Goal: Information Seeking & Learning: Learn about a topic

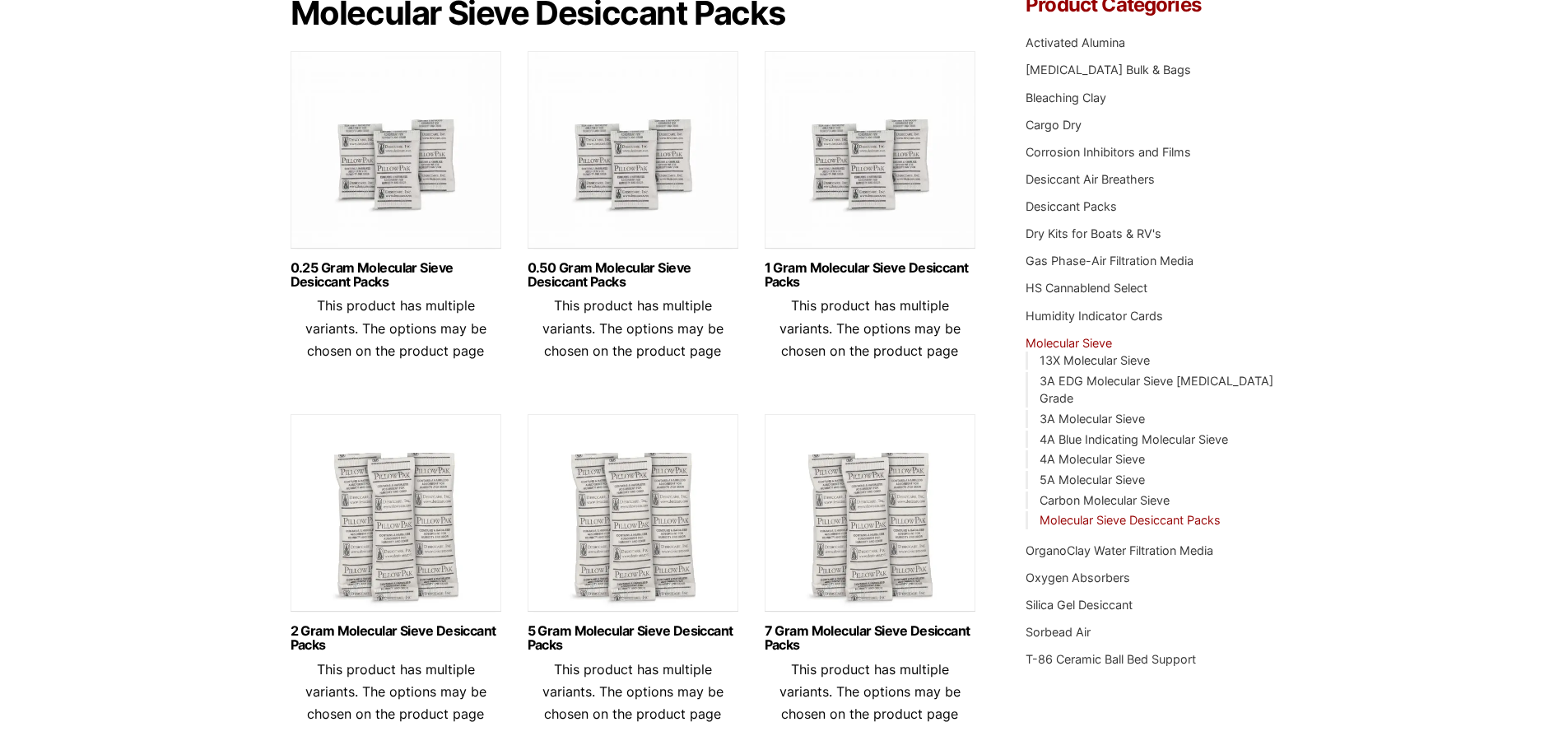
scroll to position [411, 0]
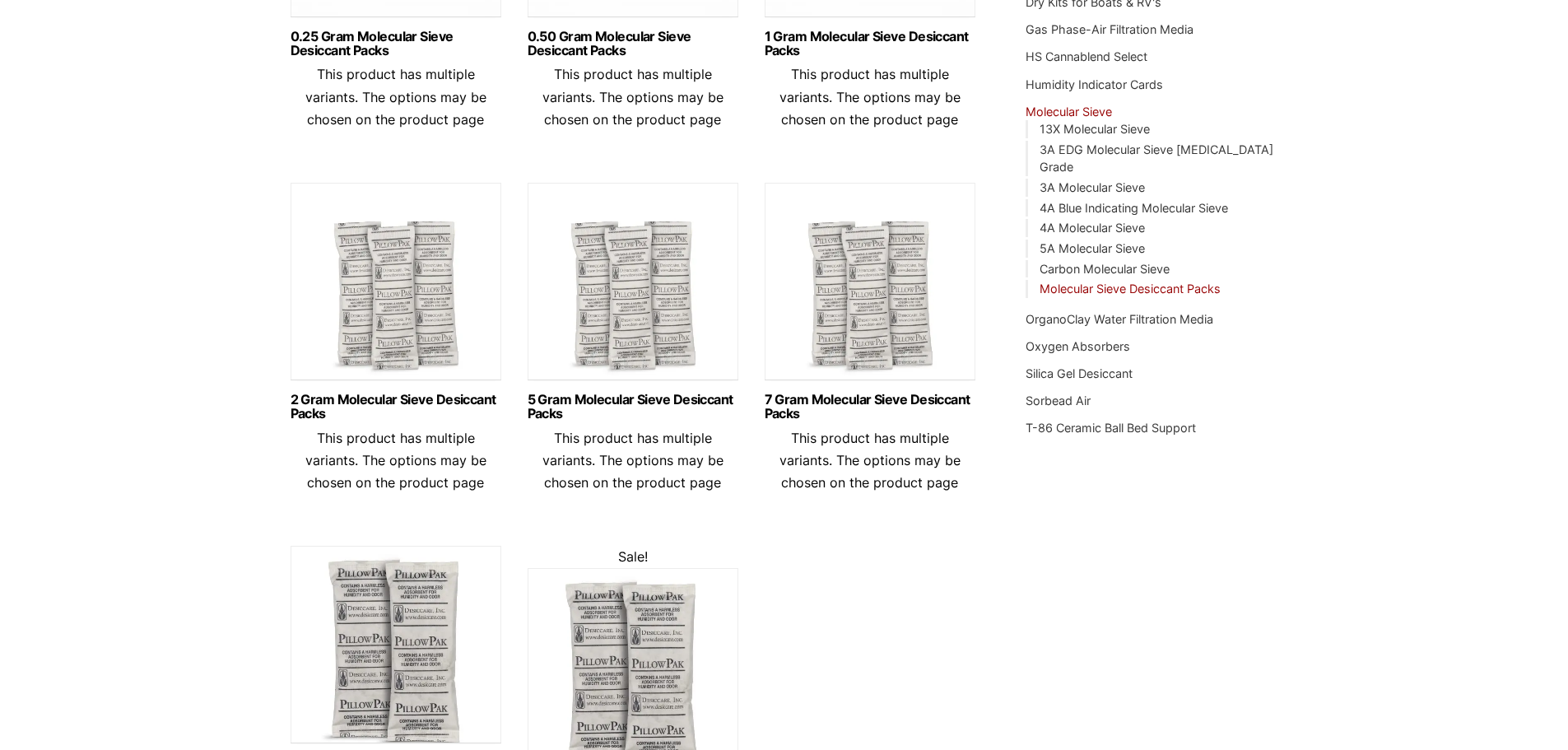
click at [635, 326] on img at bounding box center [632, 286] width 210 height 206
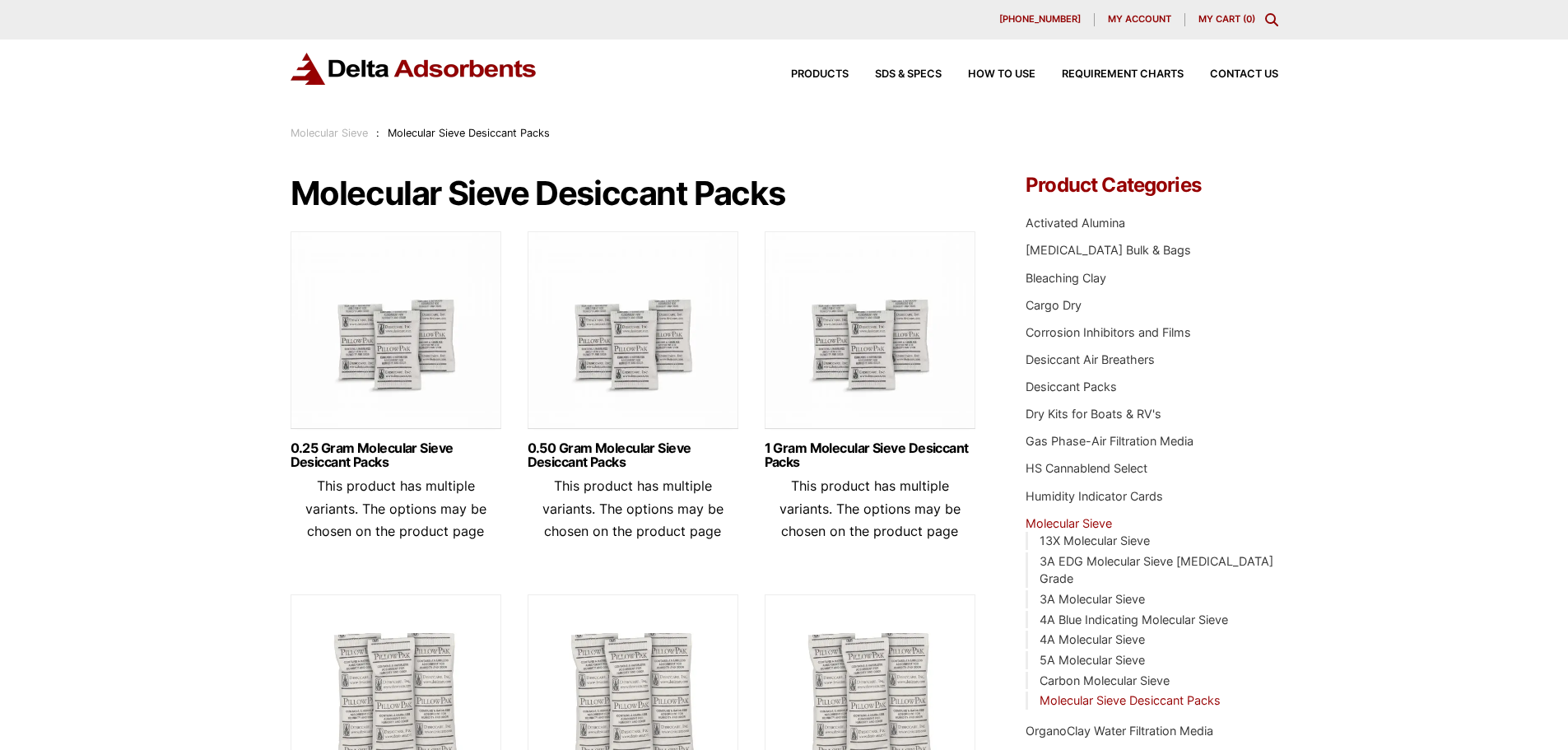
scroll to position [82, 0]
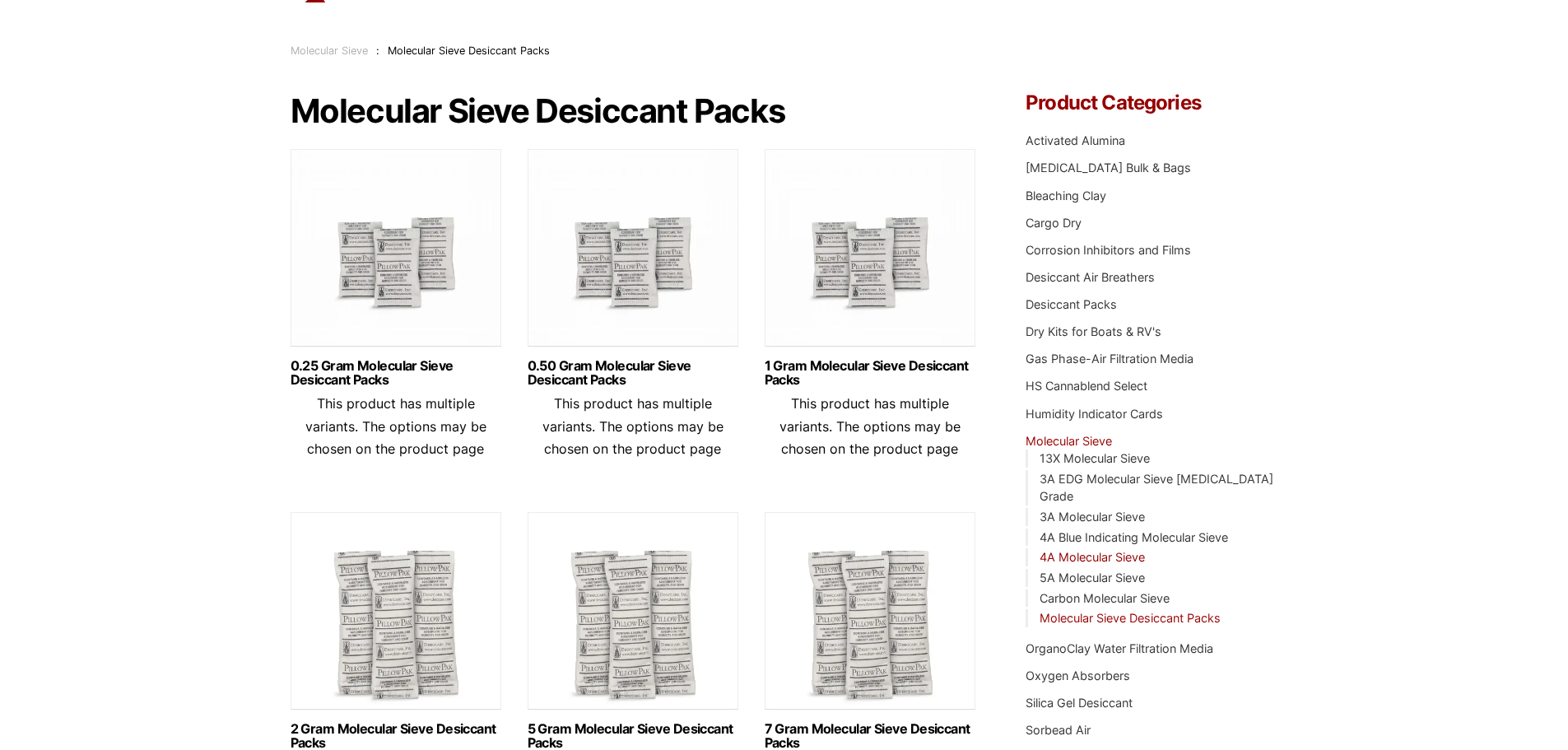
click at [1122, 550] on link "4A Molecular Sieve" at bounding box center [1092, 557] width 106 height 14
click at [1077, 303] on link "Desiccant Packs" at bounding box center [1071, 304] width 91 height 14
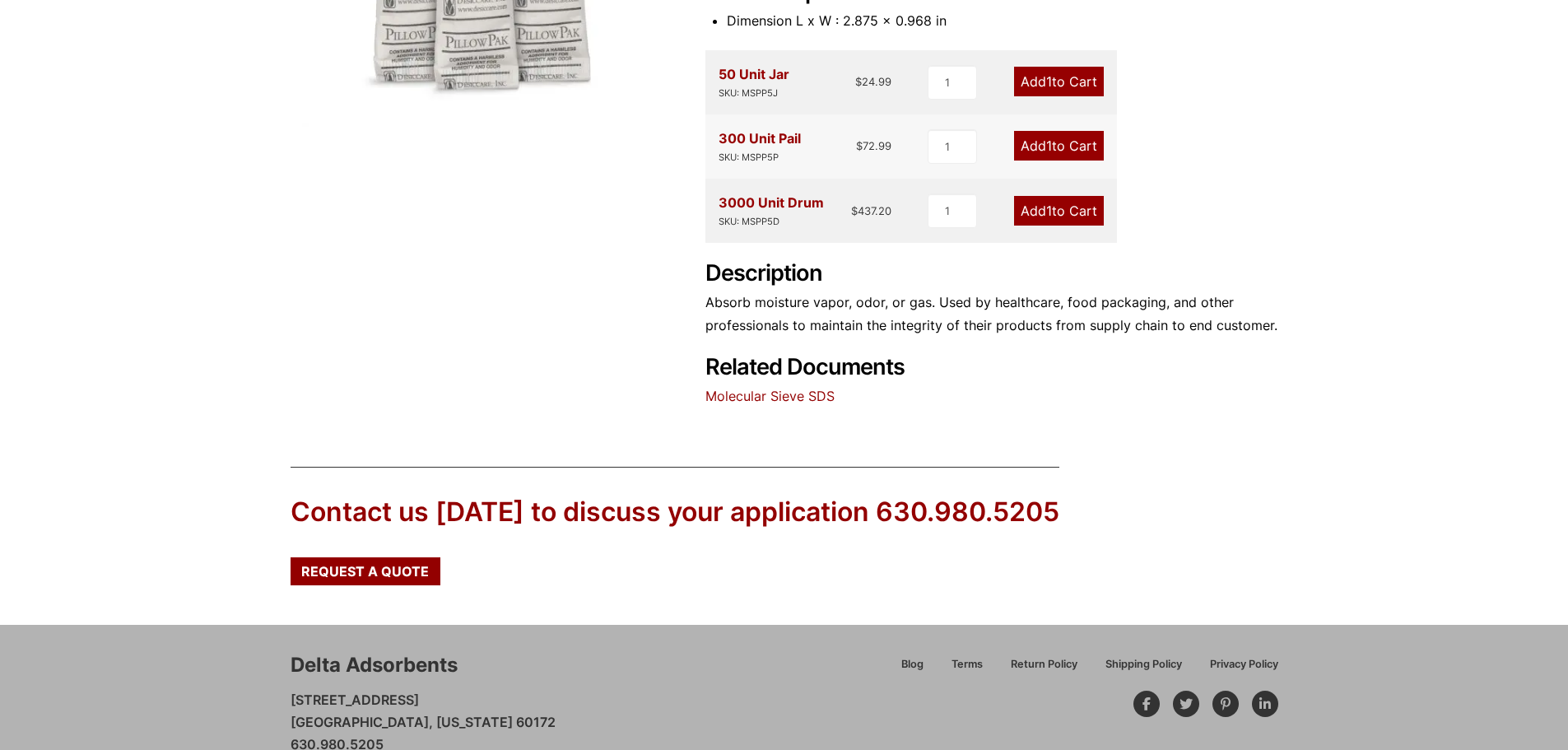
scroll to position [494, 0]
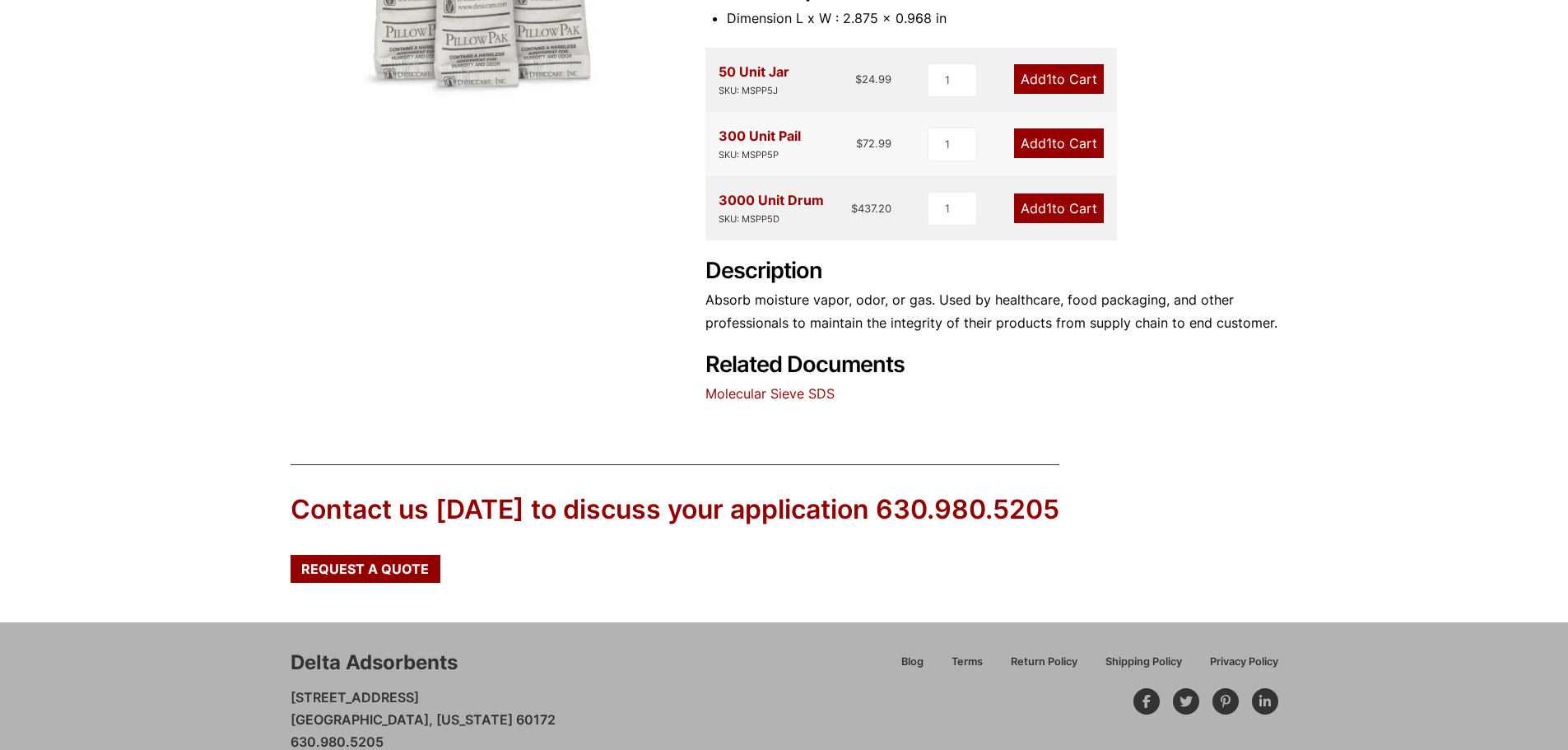
click at [794, 394] on link "Molecular Sieve SDS" at bounding box center [770, 393] width 129 height 16
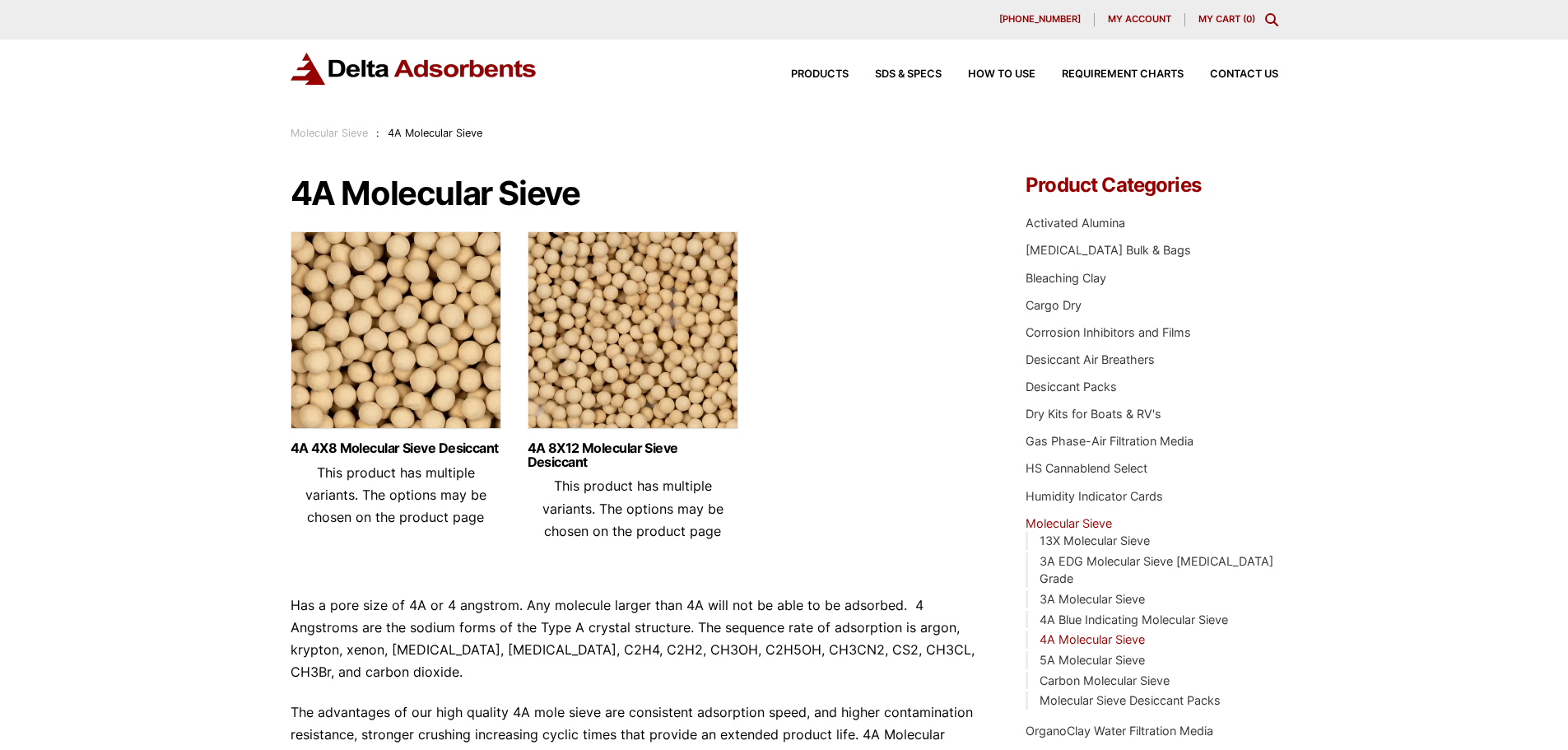
click at [437, 295] on img at bounding box center [395, 334] width 210 height 206
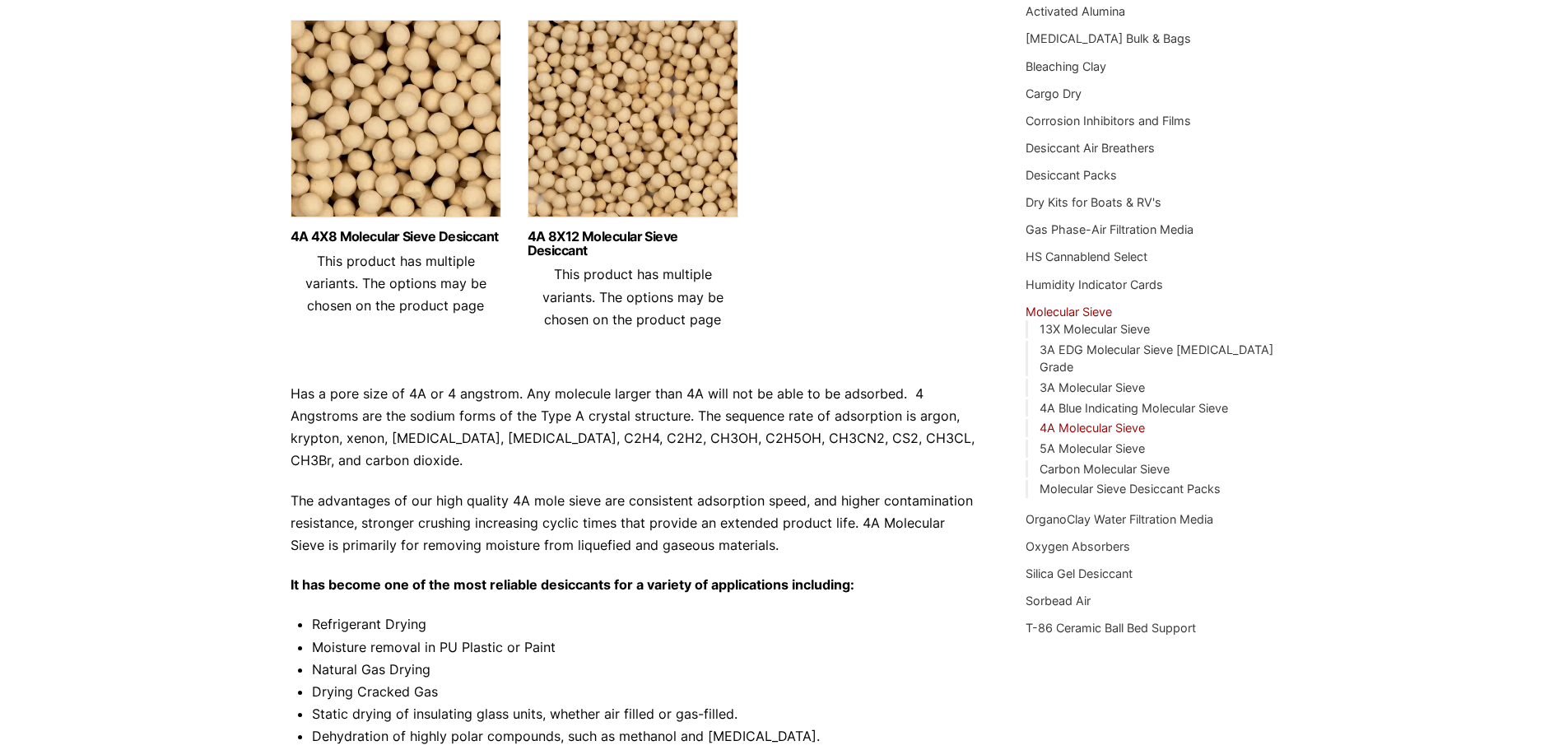
scroll to position [247, 0]
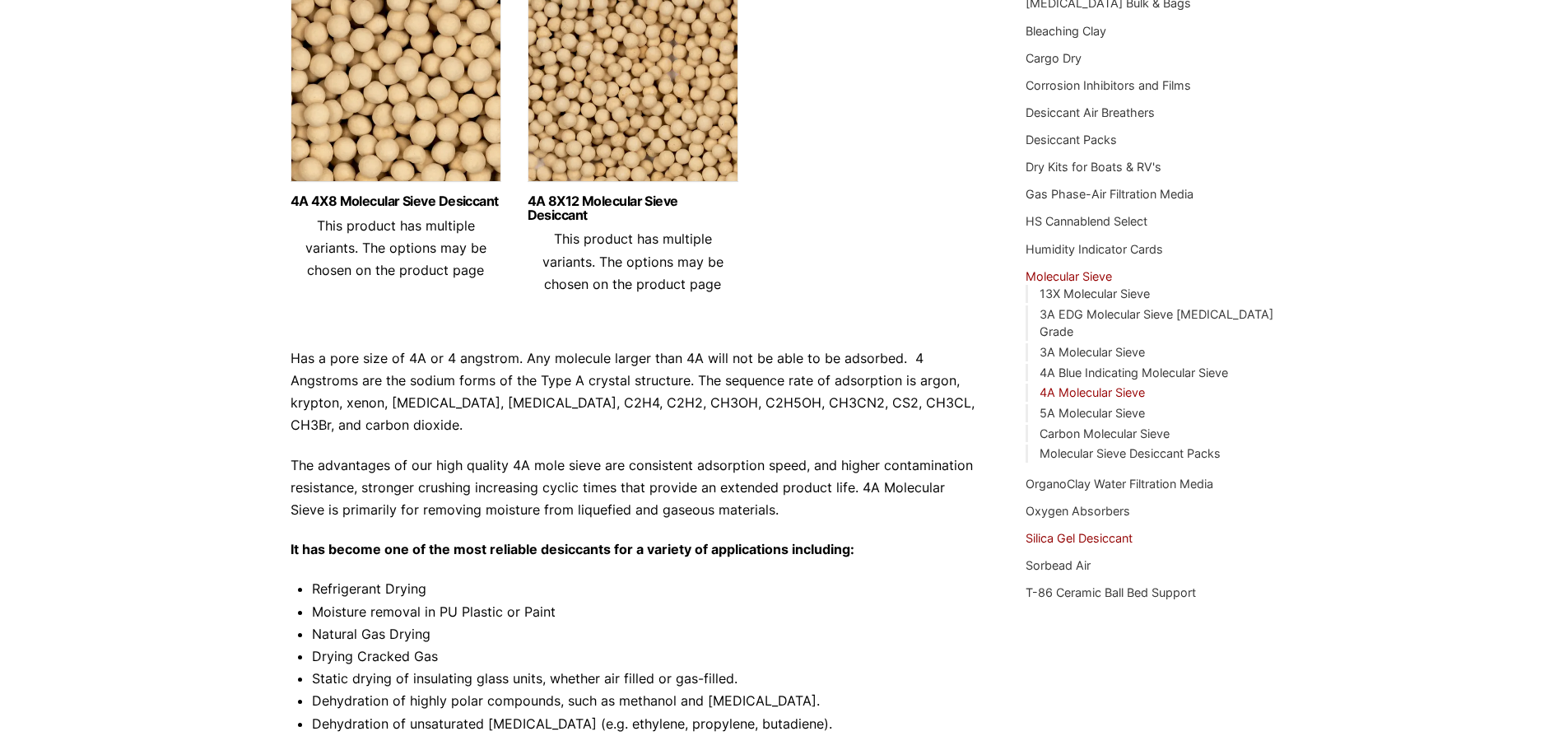
click at [1123, 531] on link "Silica Gel Desiccant" at bounding box center [1079, 538] width 107 height 14
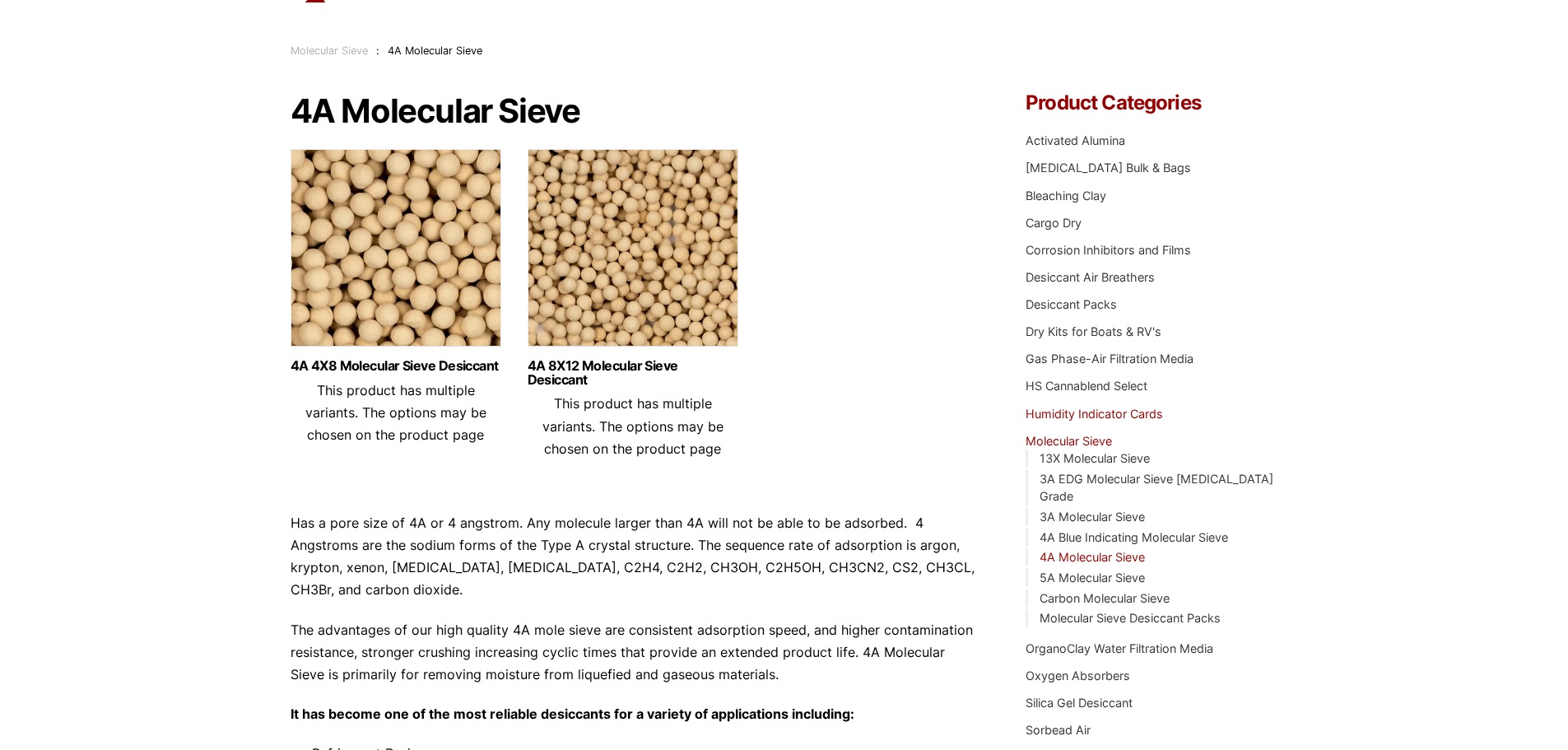
click at [1097, 418] on link "Humidity Indicator Cards" at bounding box center [1094, 413] width 137 height 14
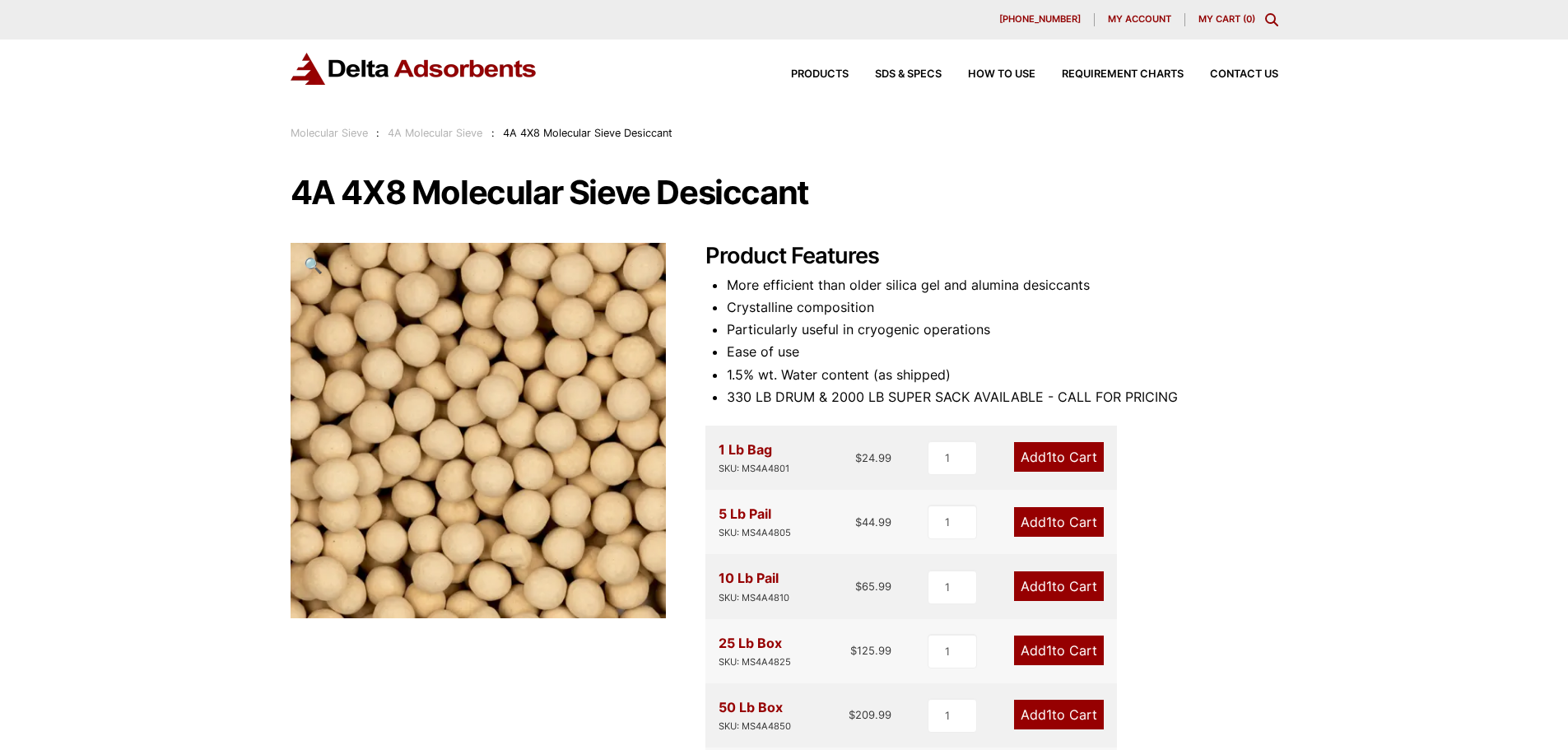
click at [948, 285] on li "More efficient than older silica gel and alumina desiccants" at bounding box center [1002, 285] width 551 height 22
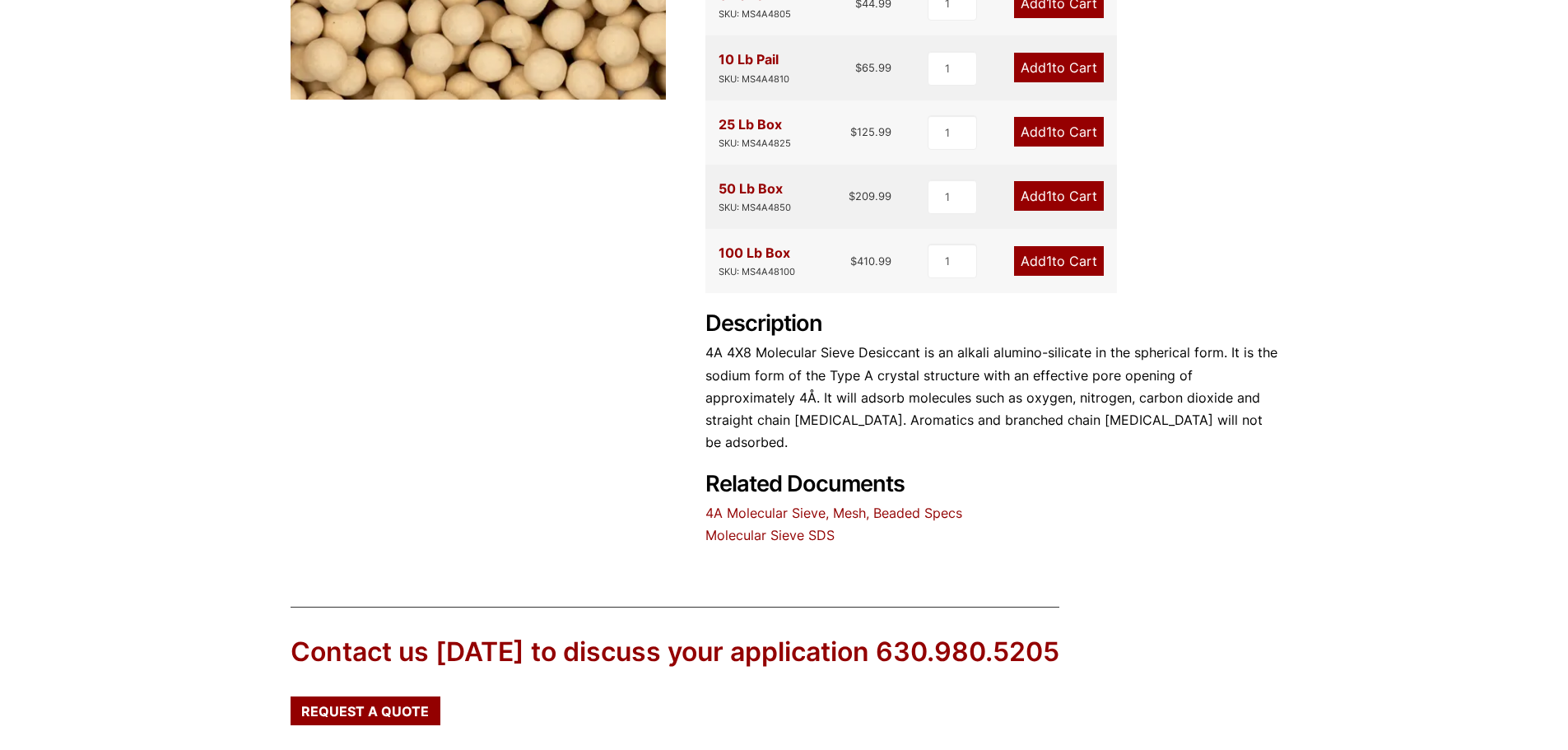
scroll to position [576, 0]
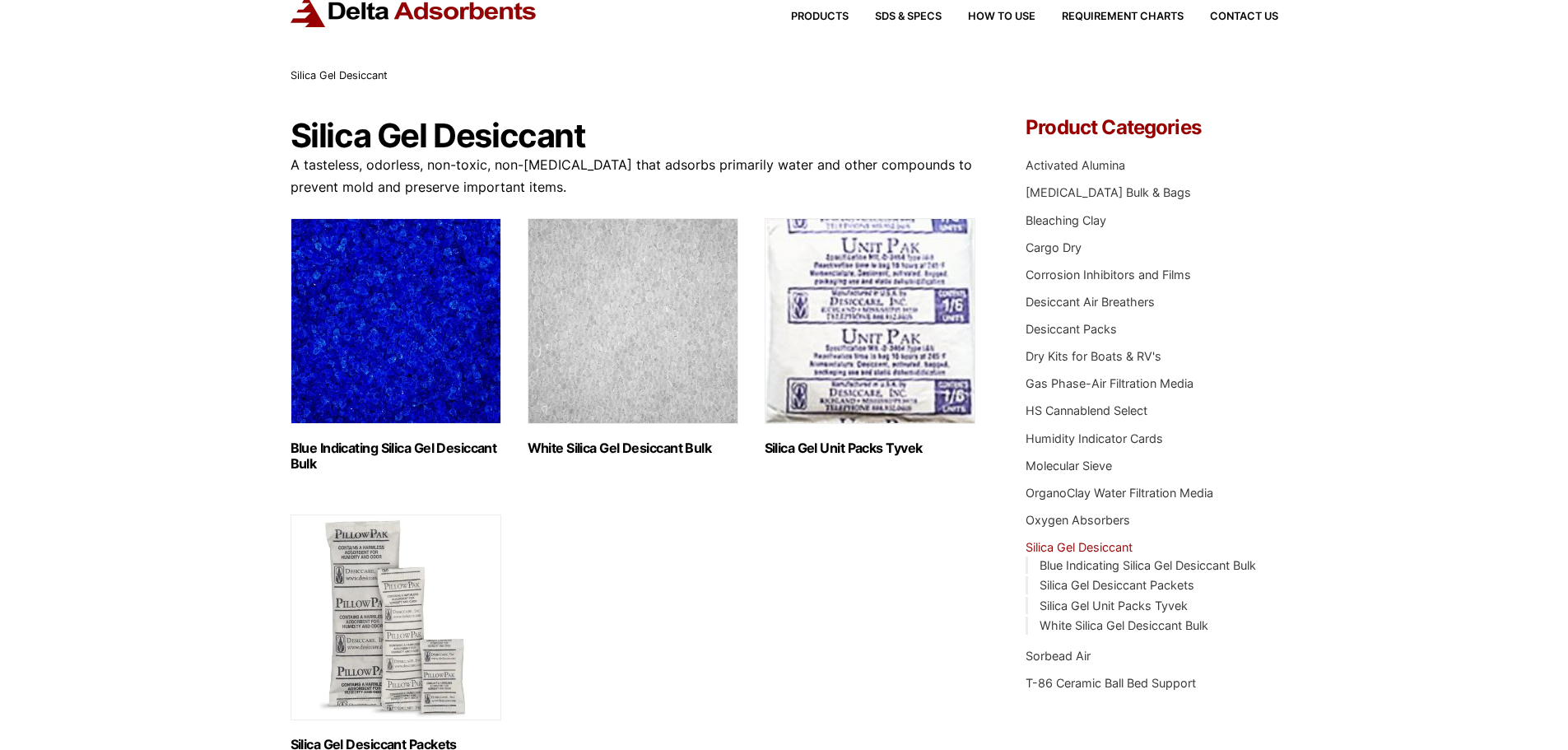
scroll to position [82, 0]
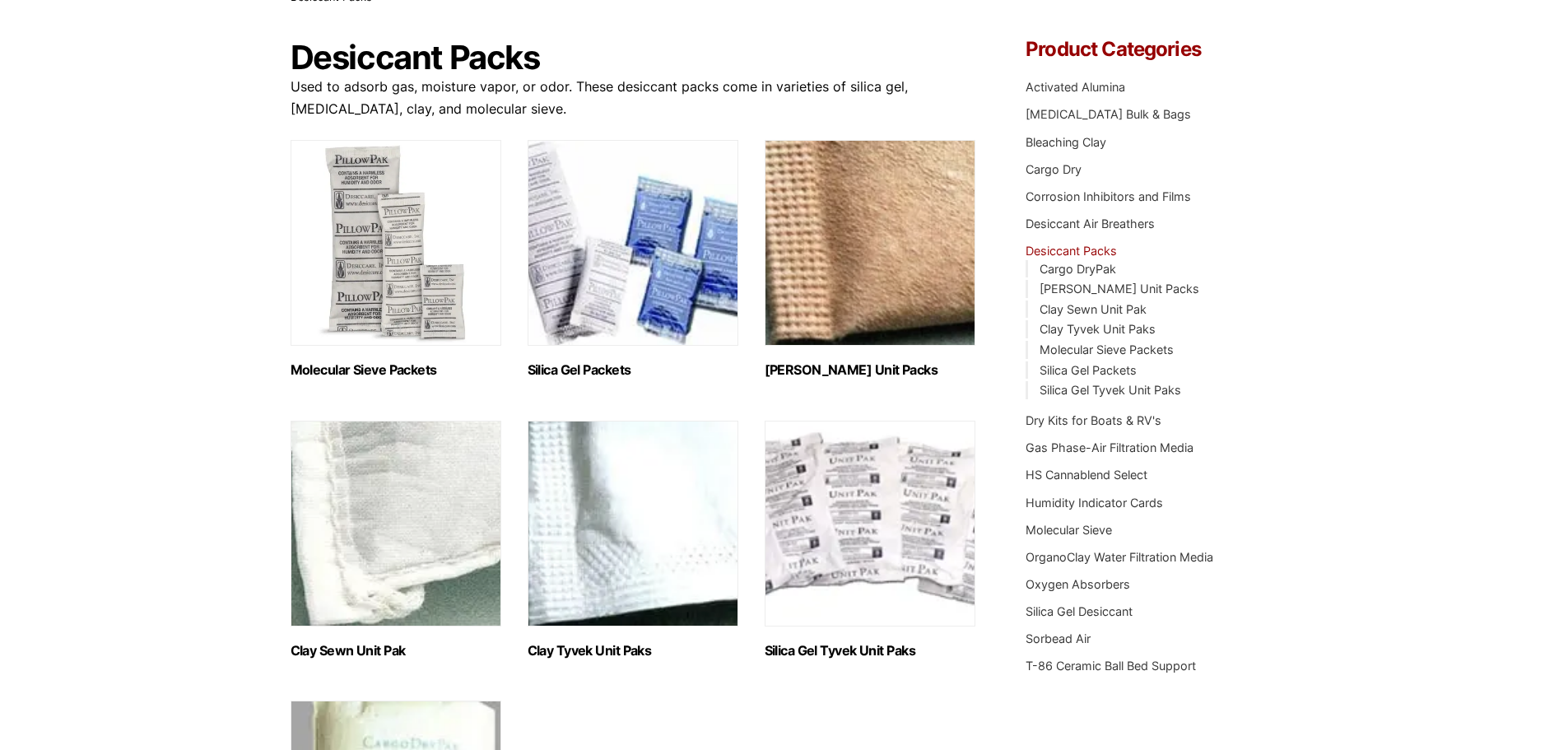
scroll to position [165, 0]
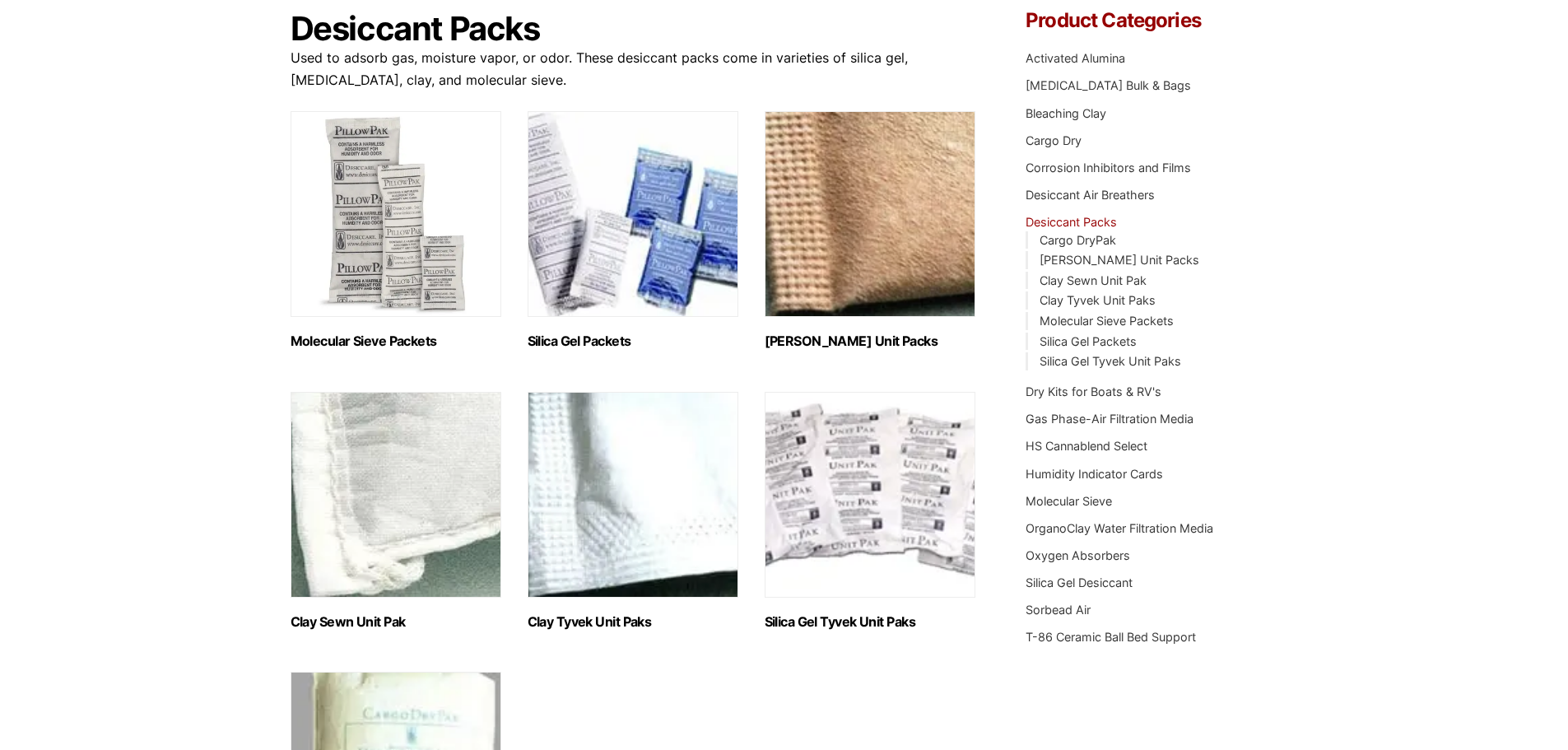
click at [807, 515] on img "Visit product category Silica Gel Tyvek Unit Paks" at bounding box center [869, 495] width 210 height 206
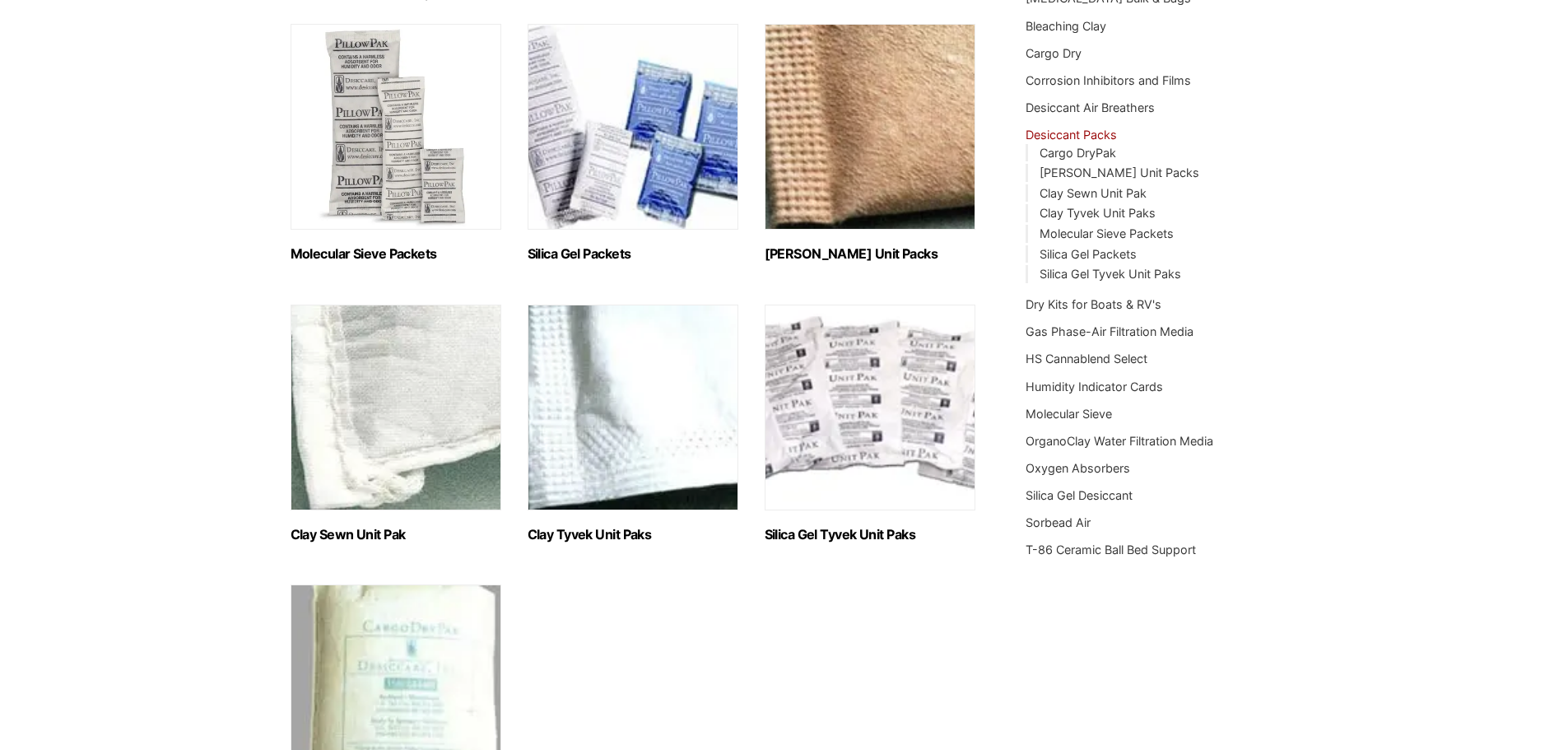
scroll to position [247, 0]
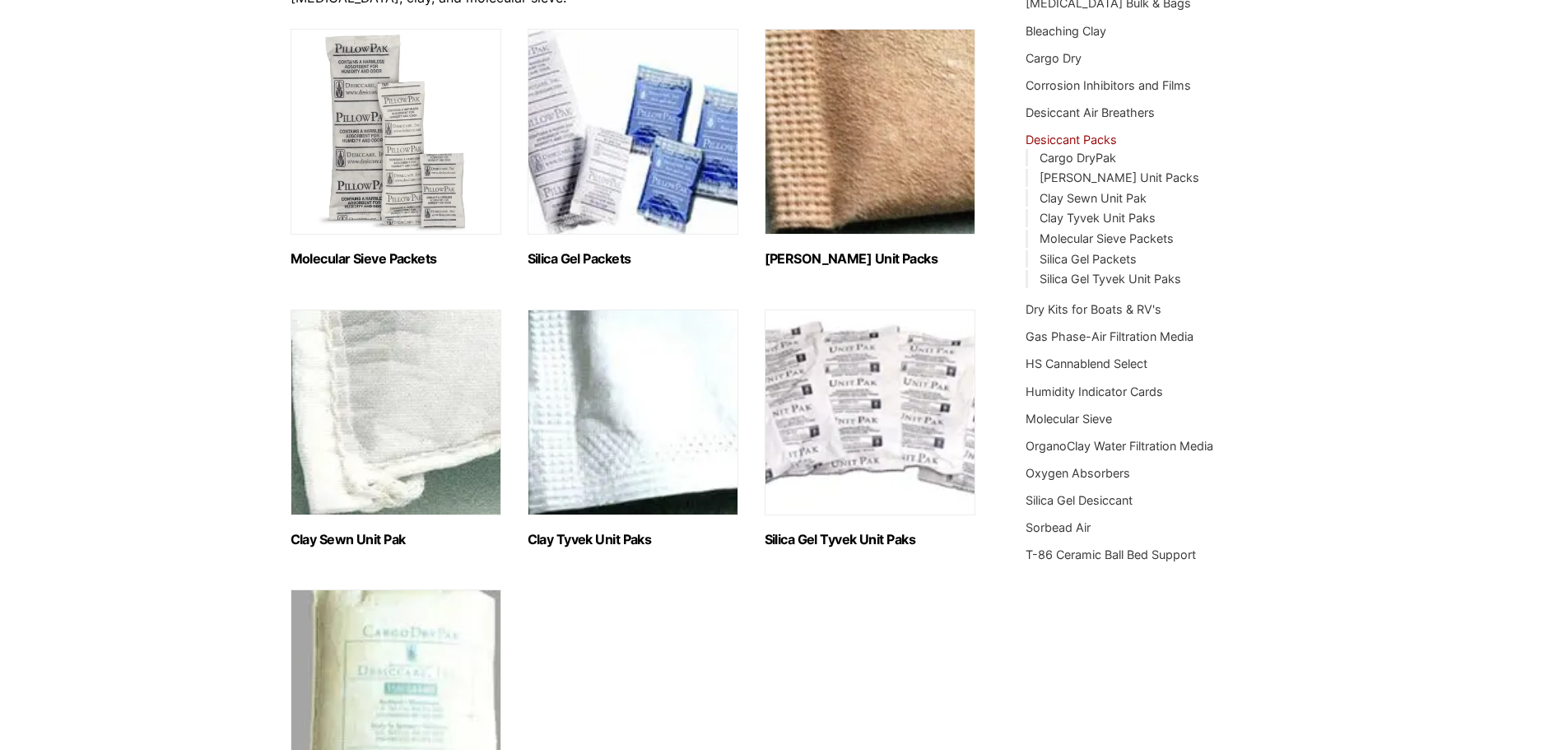
click at [665, 449] on img "Visit product category Clay Tyvek Unit Paks" at bounding box center [632, 412] width 210 height 206
click at [664, 278] on ul "Molecular Sieve Packets (8) Silica Gel Packets (9) Clay Kraft Unit Packs (6) Cl…" at bounding box center [633, 428] width 686 height 800
click at [715, 288] on ul "Molecular Sieve Packets (8) Silica Gel Packets (9) Clay Kraft Unit Packs (6) Cl…" at bounding box center [633, 428] width 686 height 800
click at [697, 651] on ul "Molecular Sieve Packets (8) Silica Gel Packets (9) Clay Kraft Unit Packs (6) Cl…" at bounding box center [633, 428] width 686 height 800
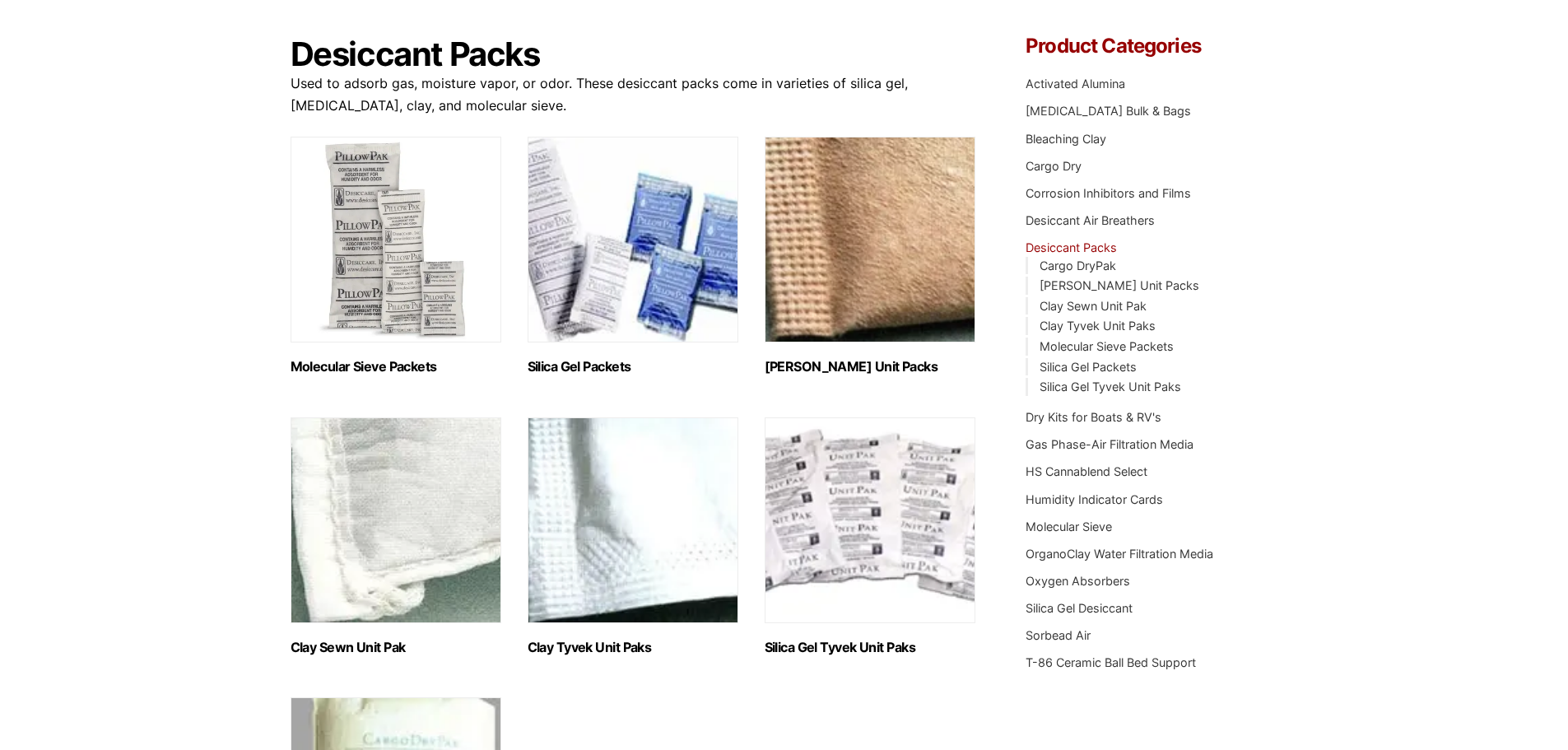
scroll to position [165, 0]
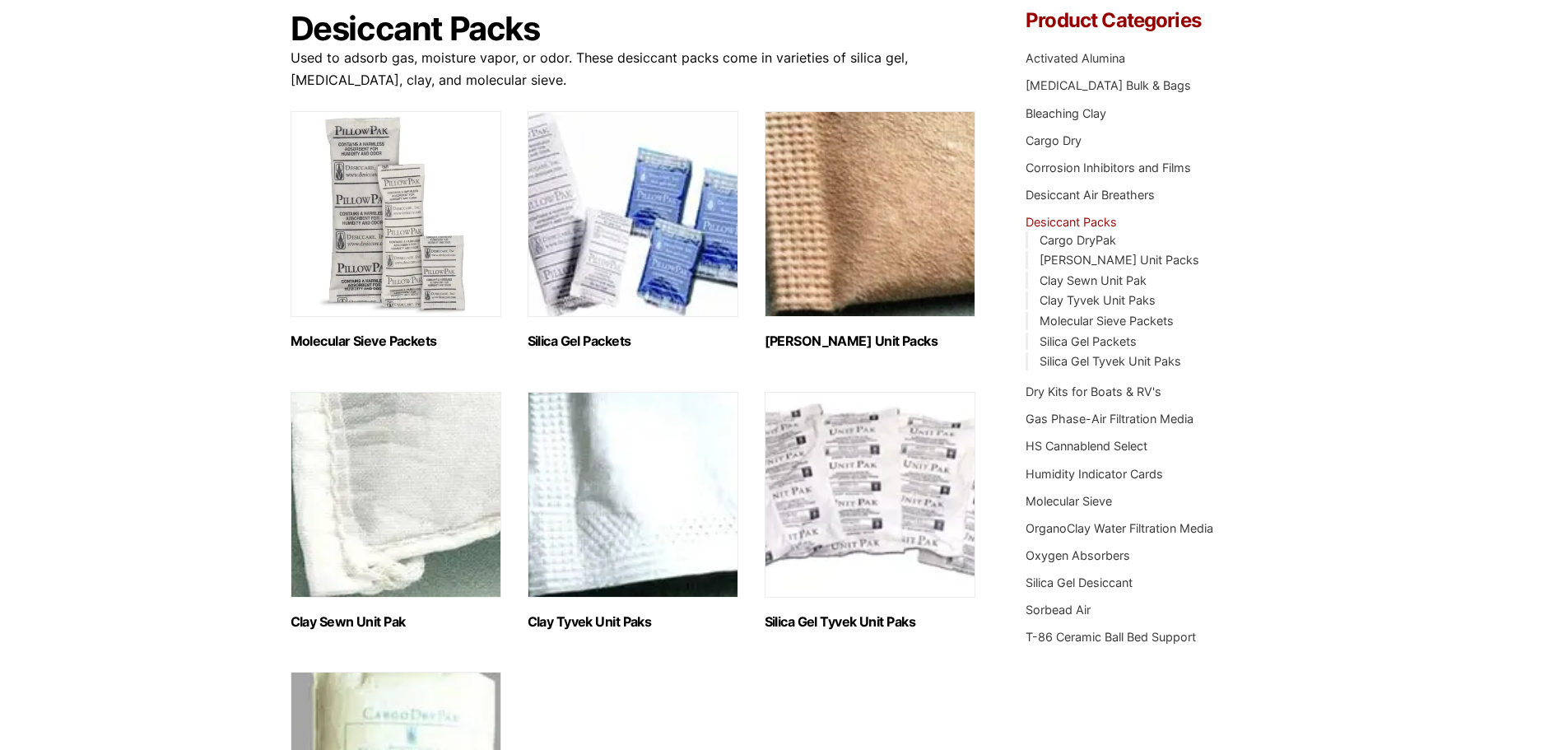
click at [617, 252] on img "Visit product category Silica Gel Packets" at bounding box center [632, 214] width 210 height 206
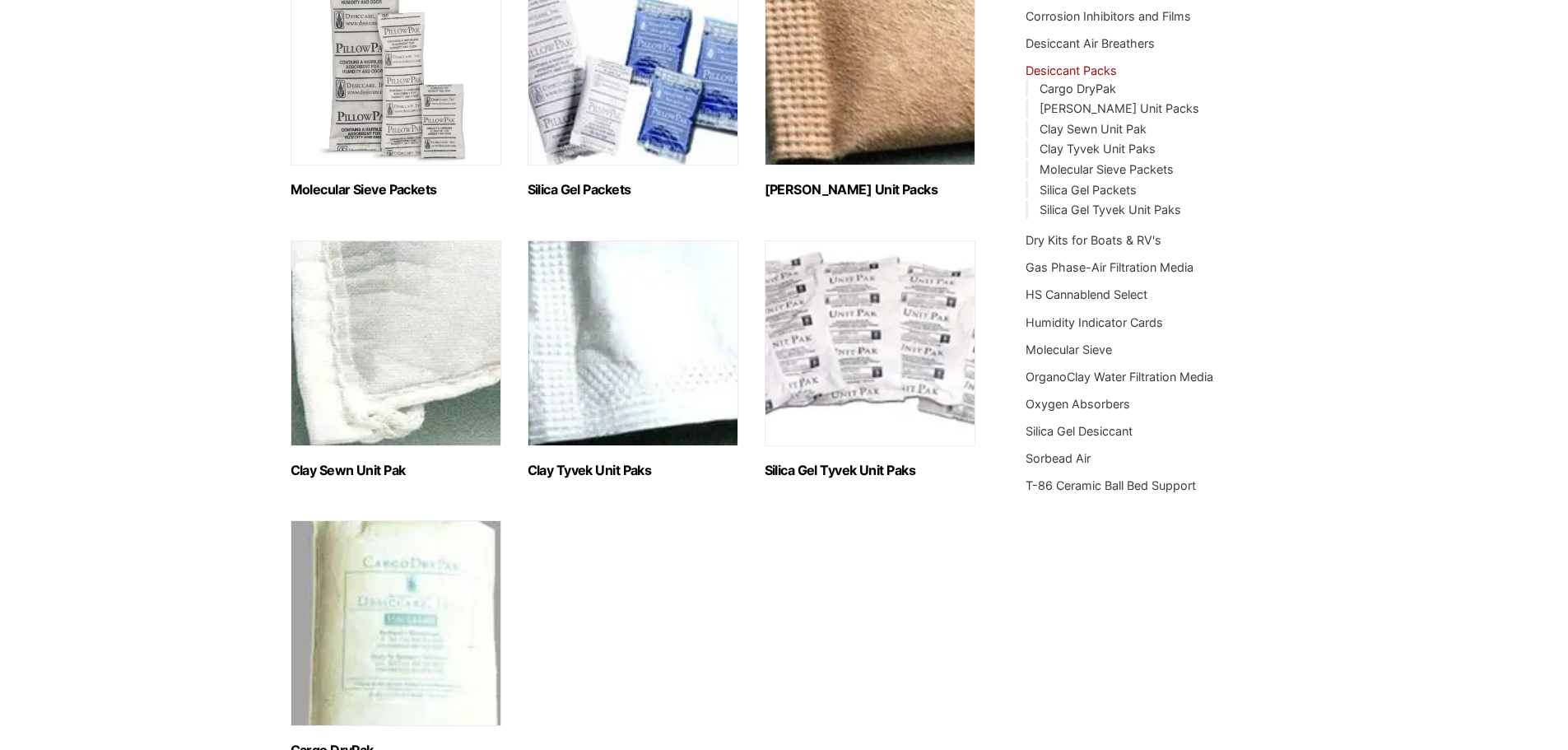
scroll to position [494, 0]
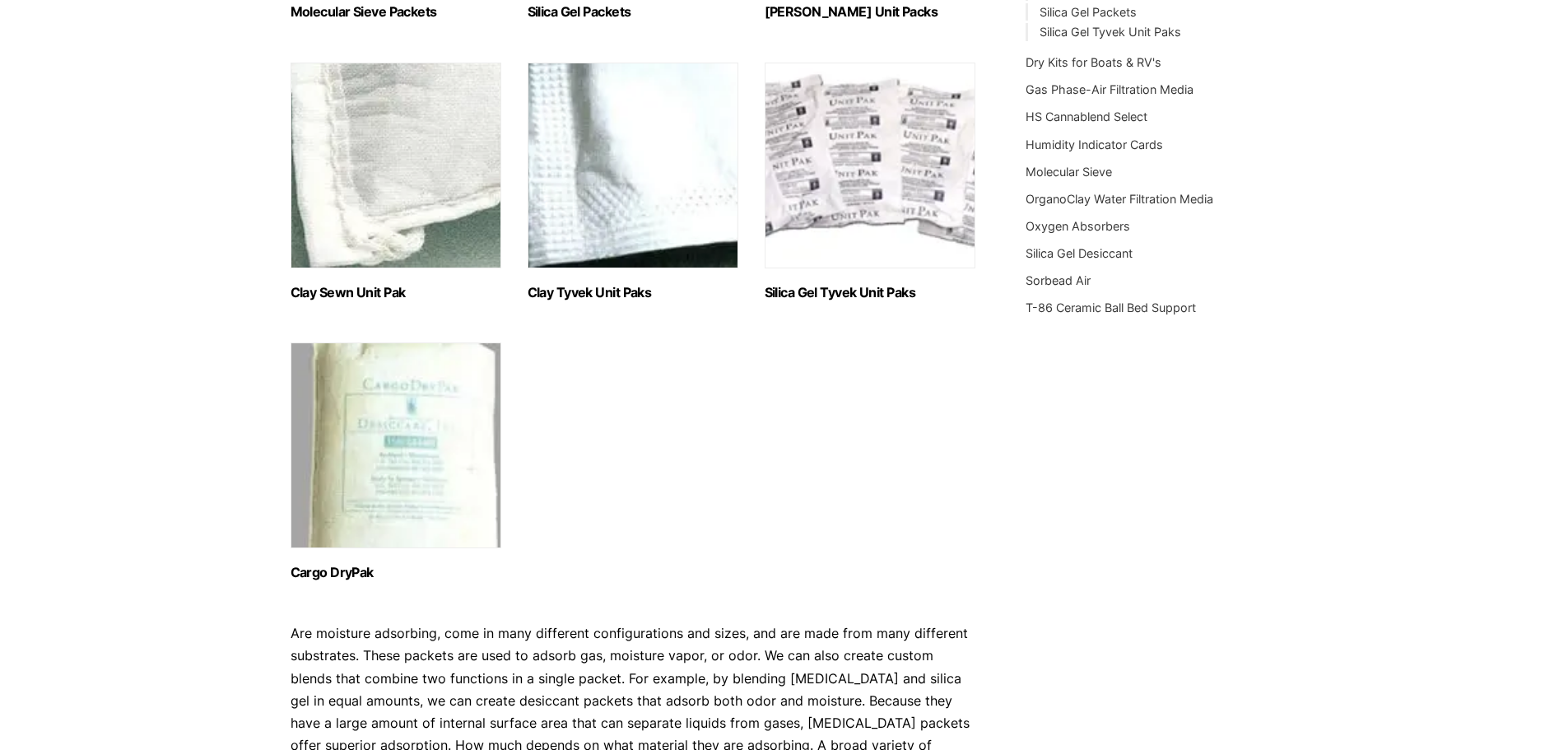
click at [398, 143] on img "Visit product category Clay Sewn Unit Pak" at bounding box center [395, 166] width 210 height 206
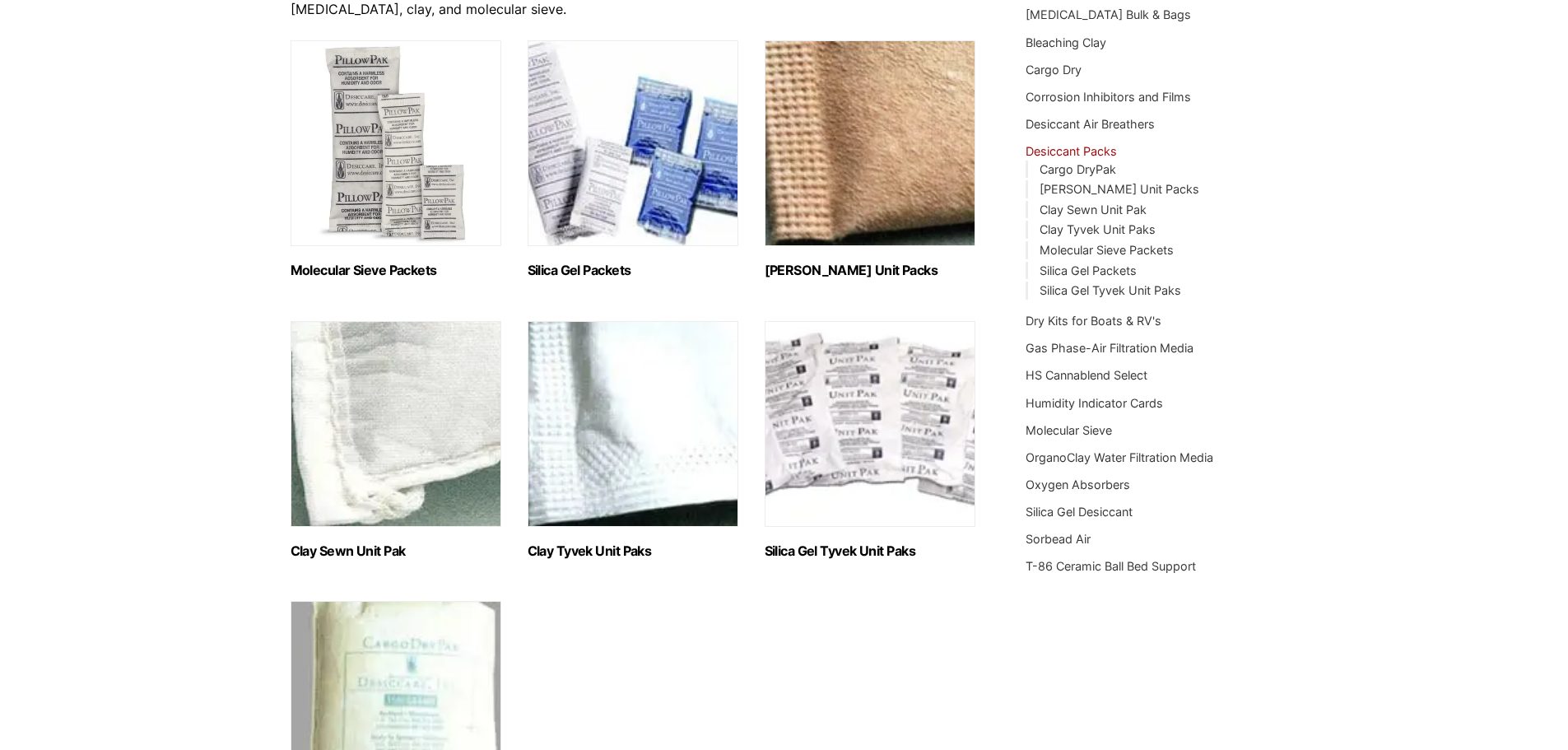
scroll to position [165, 0]
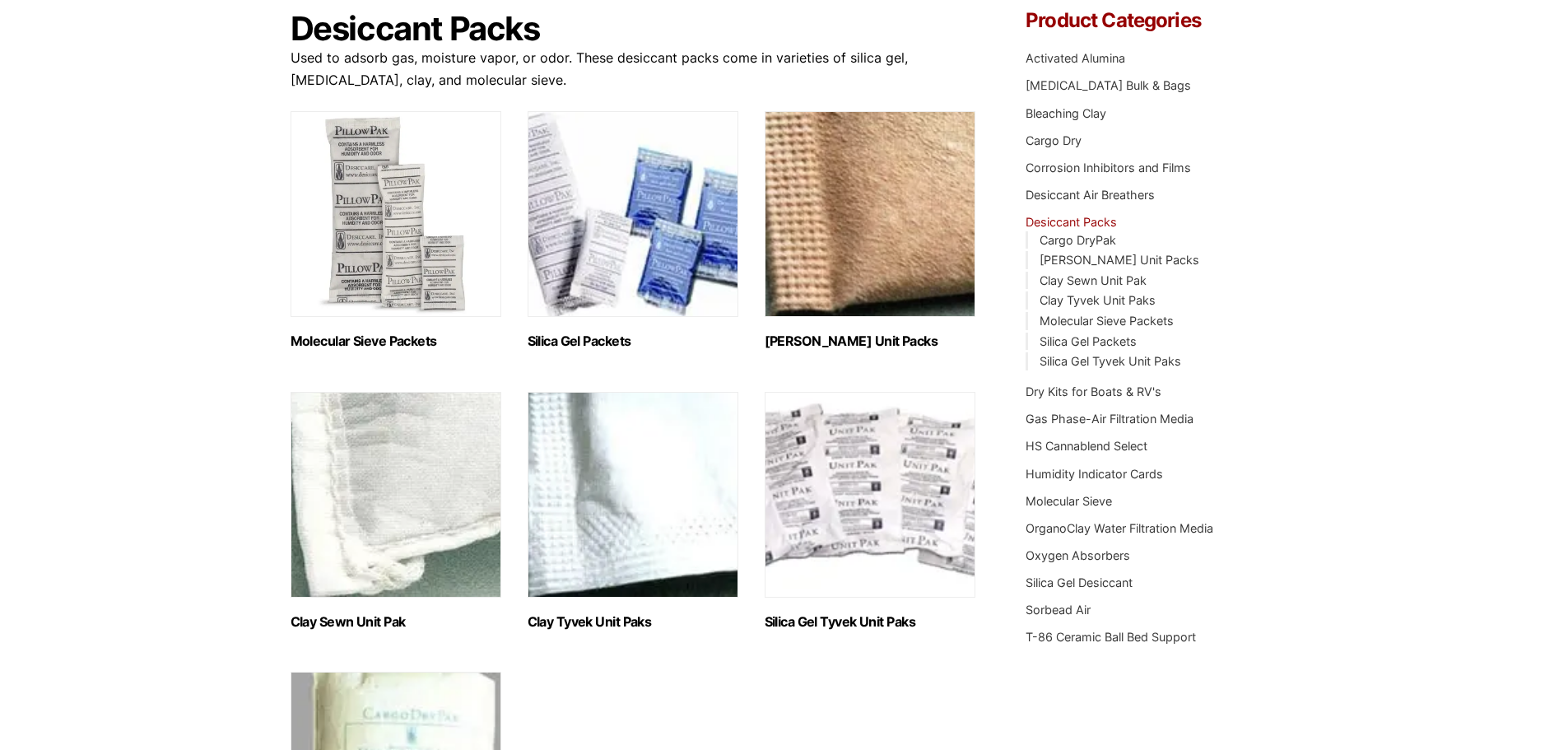
click at [885, 240] on img "Visit product category Clay Kraft Unit Packs" at bounding box center [869, 214] width 210 height 206
click at [859, 509] on img "Visit product category Silica Gel Tyvek Unit Paks" at bounding box center [869, 495] width 210 height 206
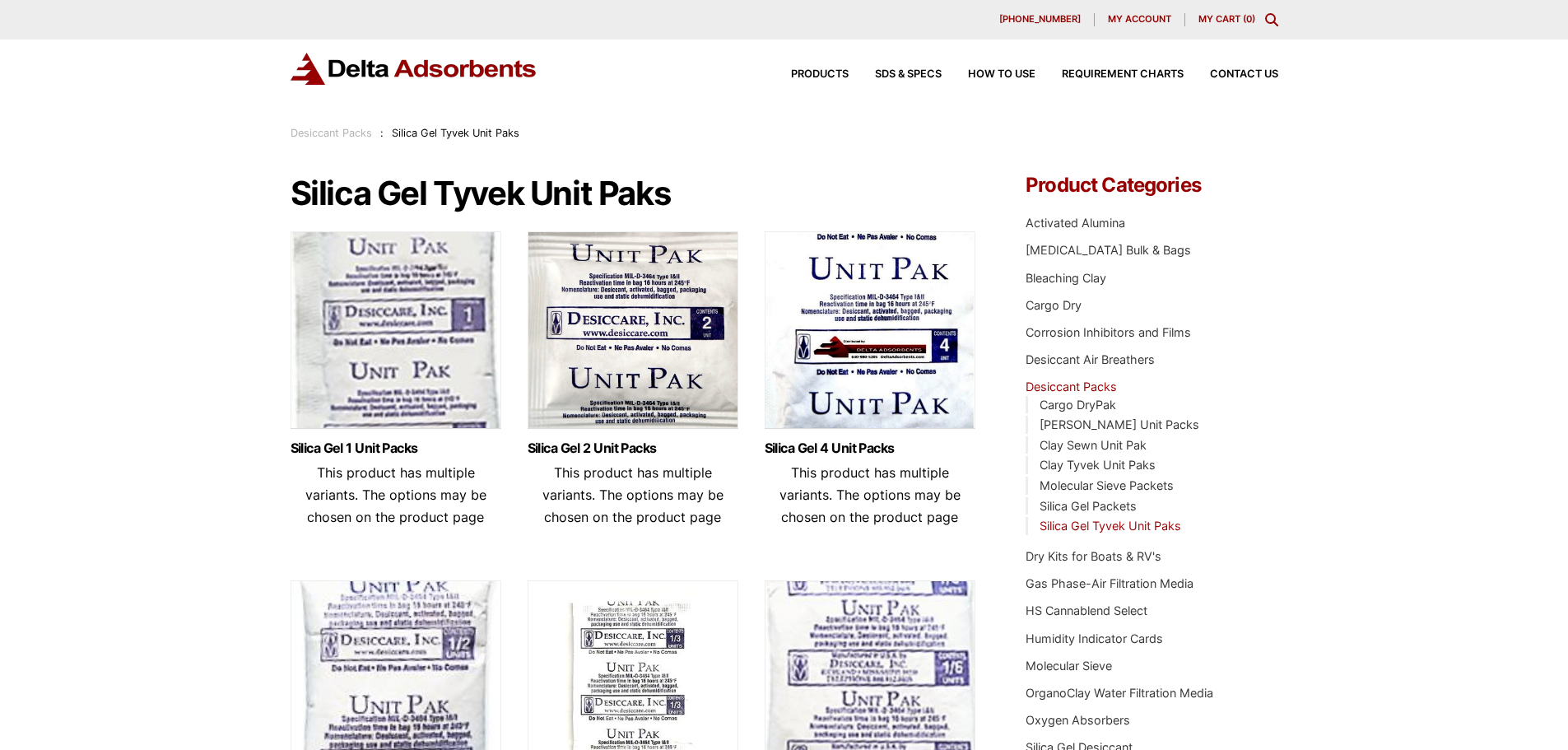
scroll to position [82, 0]
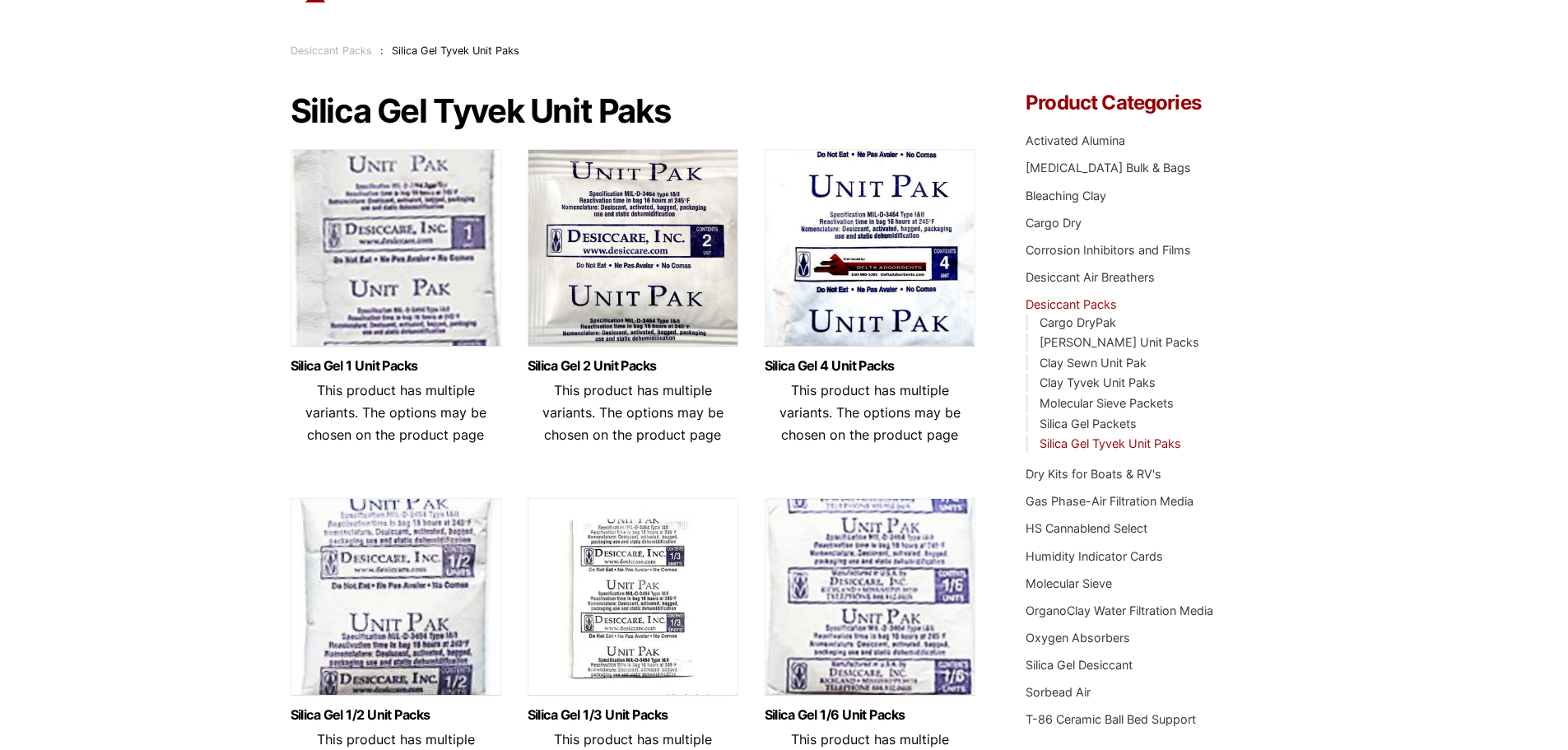
click at [636, 313] on img at bounding box center [632, 252] width 210 height 206
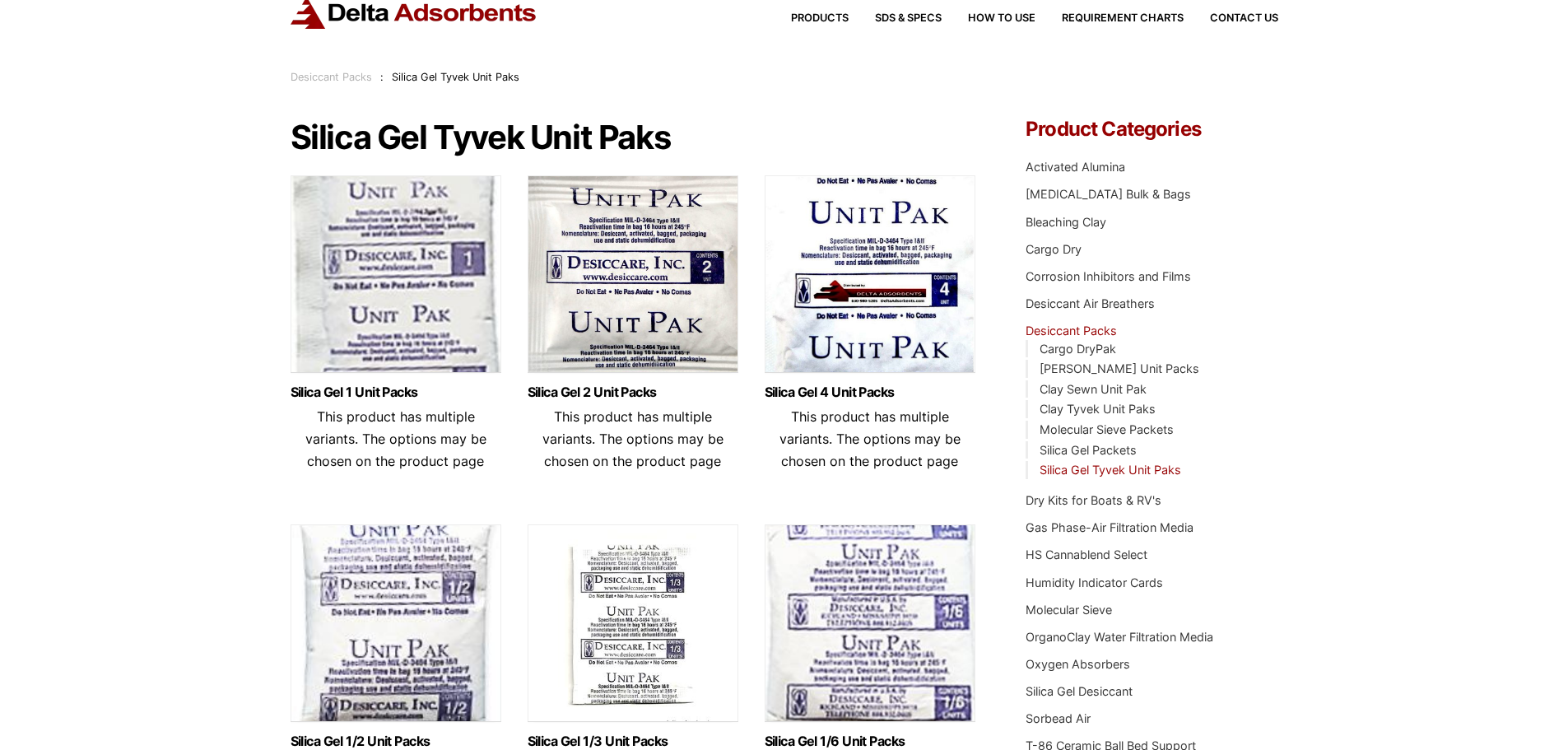
scroll to position [0, 0]
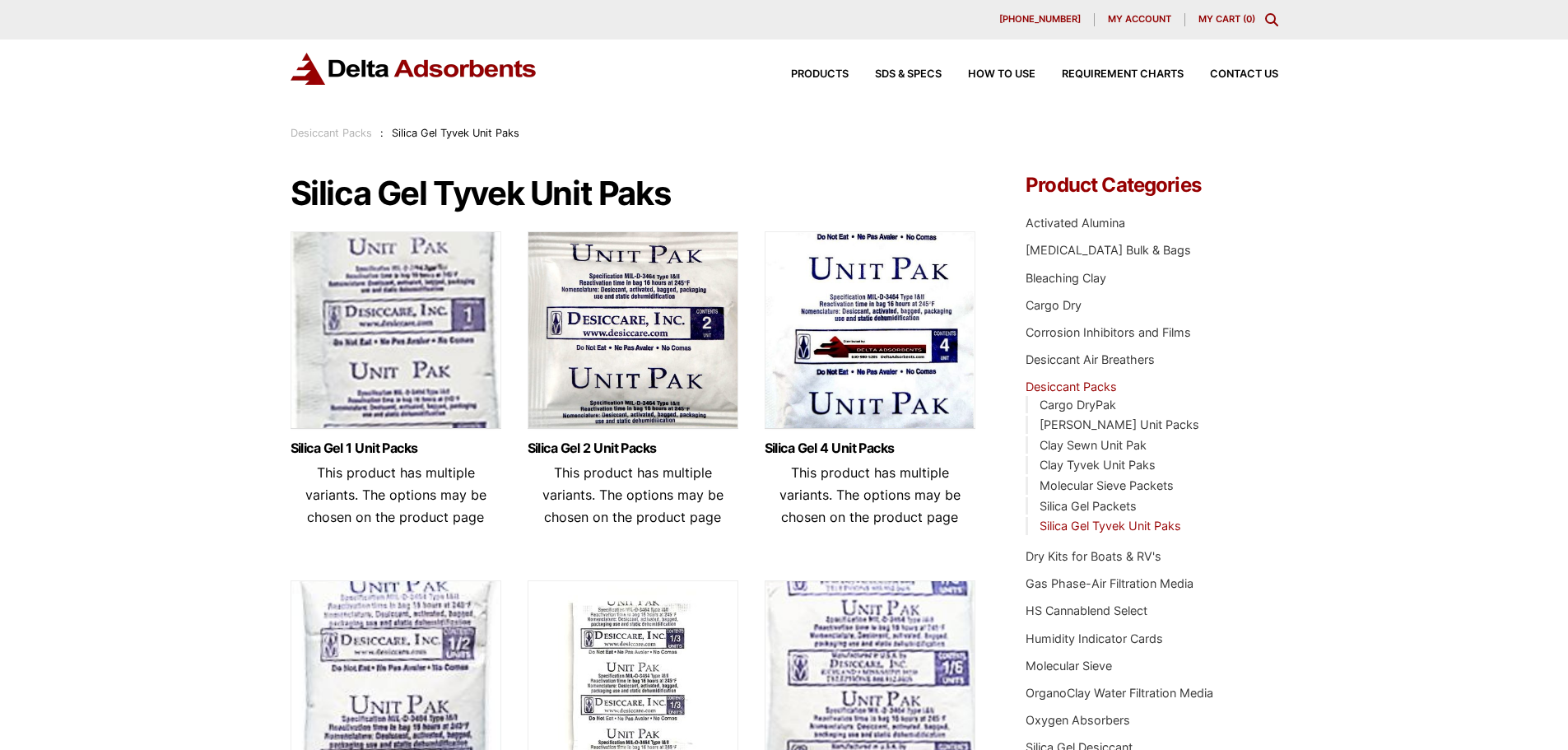
click at [392, 325] on img at bounding box center [395, 334] width 210 height 206
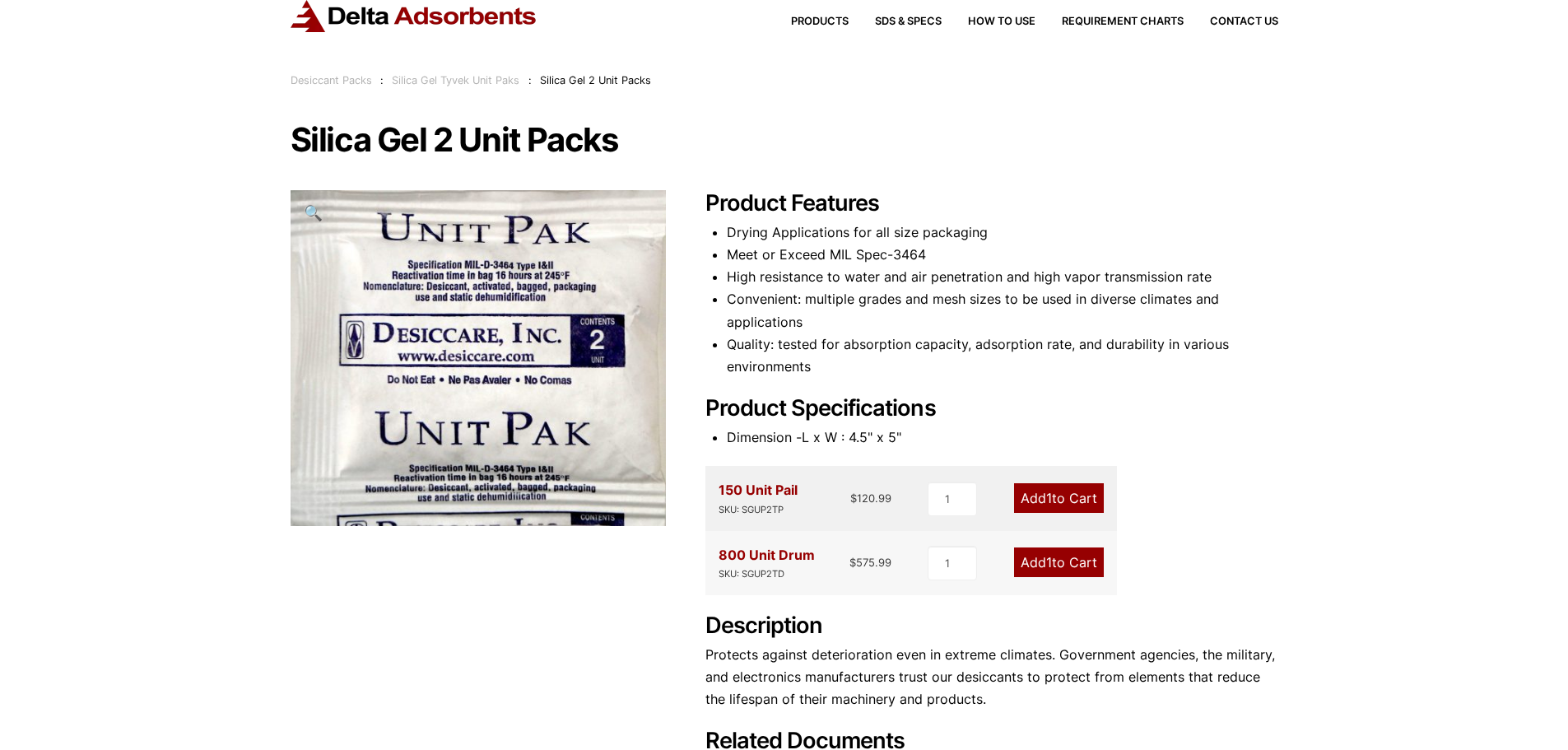
scroll to position [82, 0]
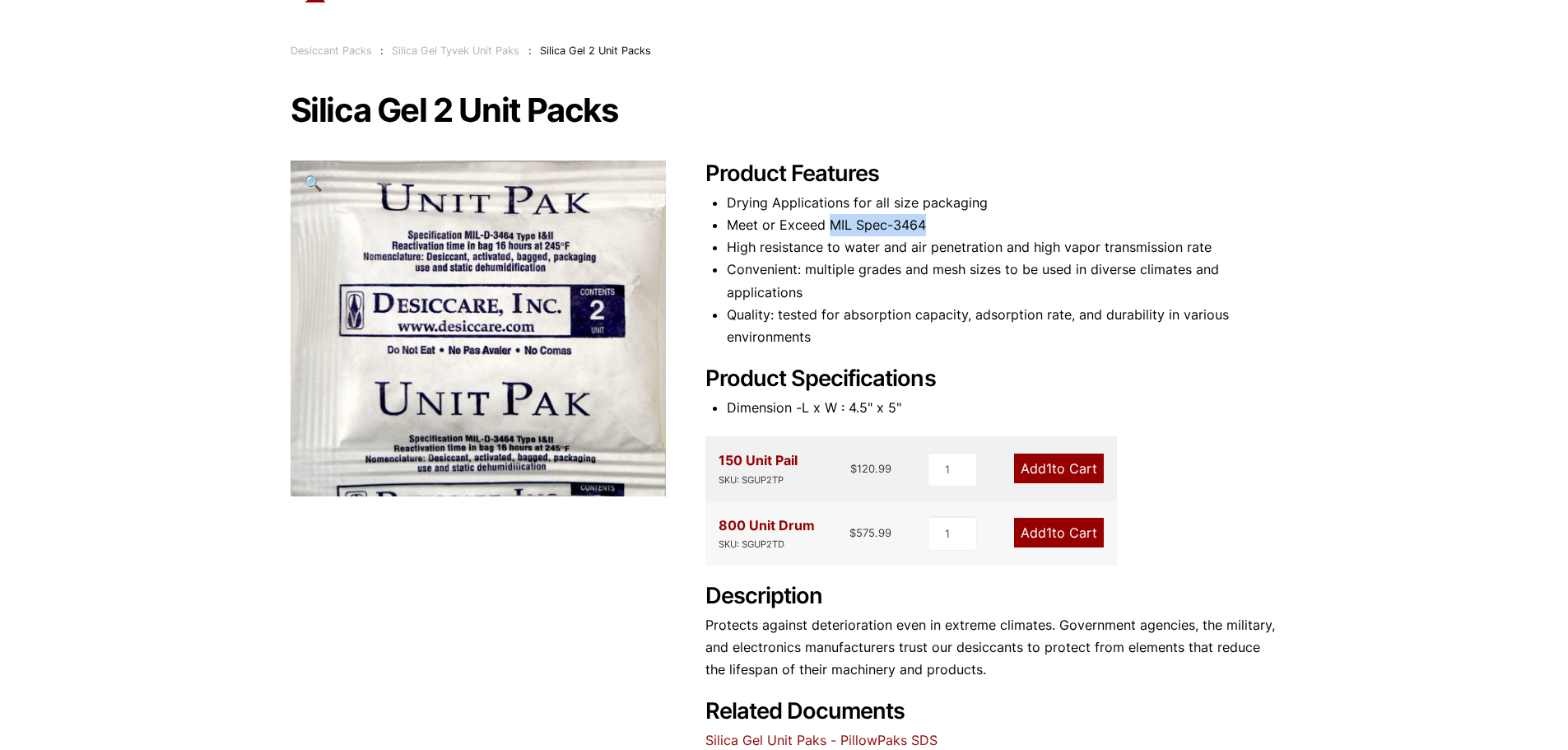
drag, startPoint x: 926, startPoint y: 225, endPoint x: 829, endPoint y: 233, distance: 97.3
click at [829, 233] on li "Meet or Exceed MIL Spec-3464" at bounding box center [1002, 225] width 551 height 22
click at [946, 294] on li "Convenient: multiple grades and mesh sizes to be used in diverse climates and a…" at bounding box center [1002, 281] width 551 height 45
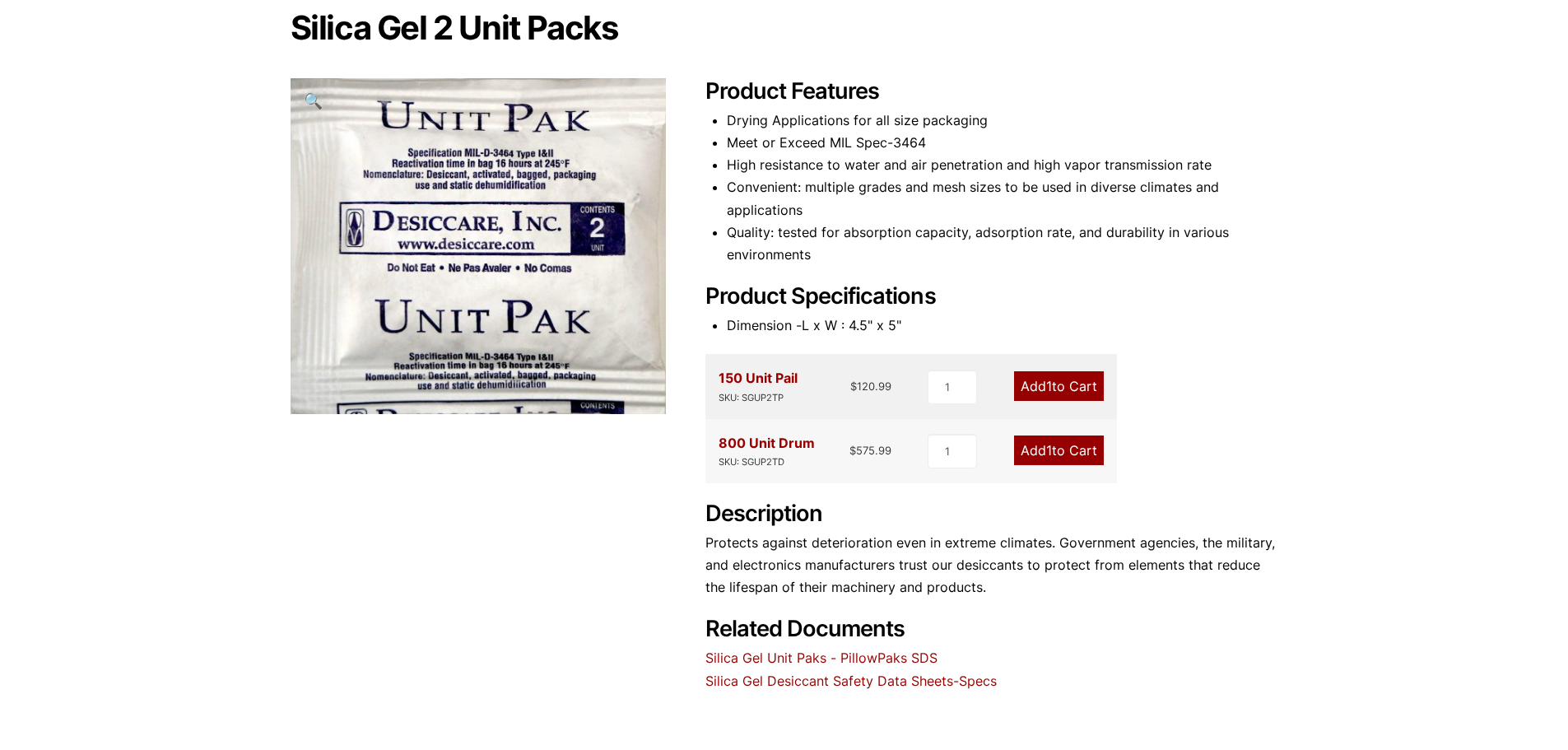
scroll to position [0, 0]
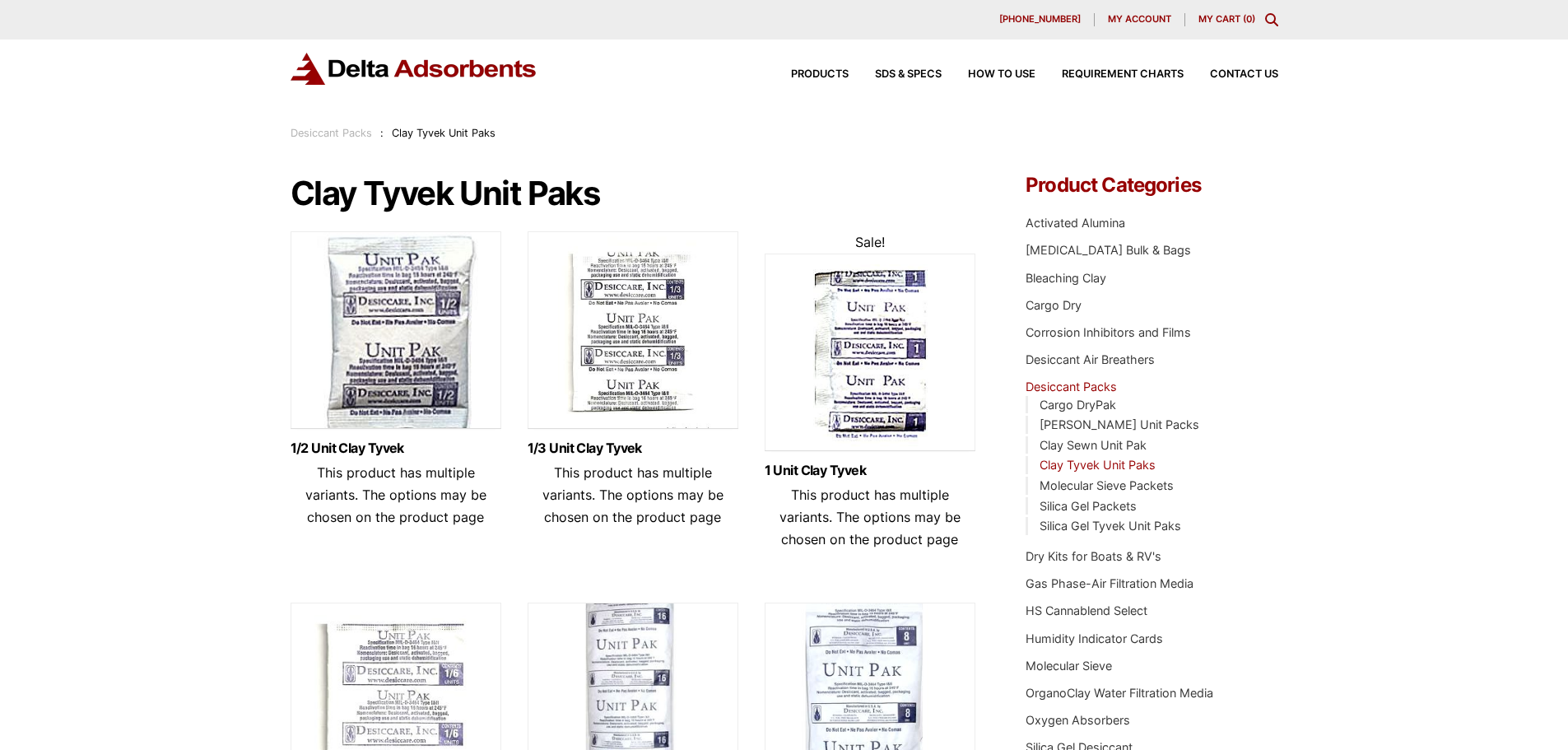
click at [398, 319] on img at bounding box center [395, 334] width 210 height 206
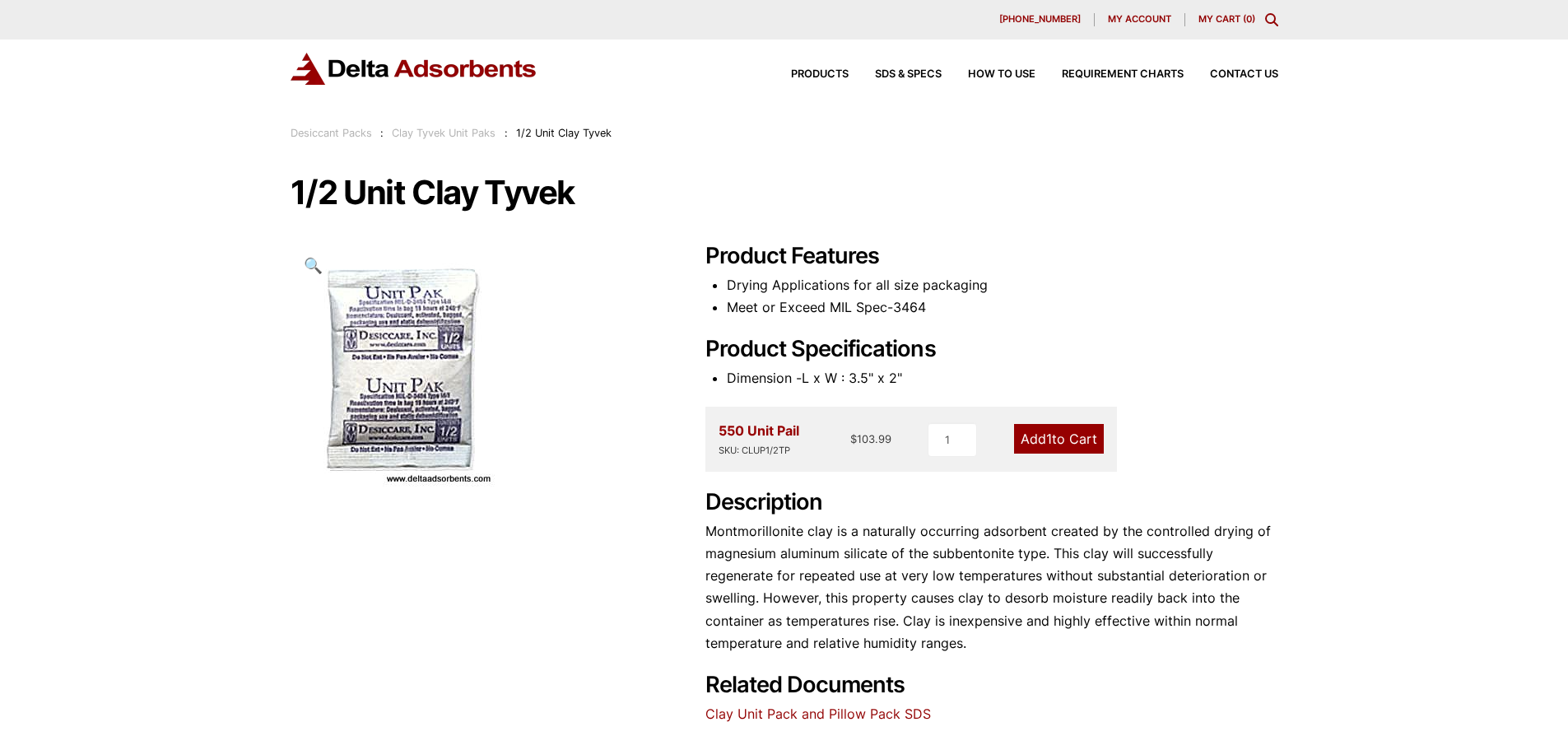
click at [880, 539] on p "Montmorillonite clay is a naturally occurring adsorbent created by the controll…" at bounding box center [992, 587] width 573 height 134
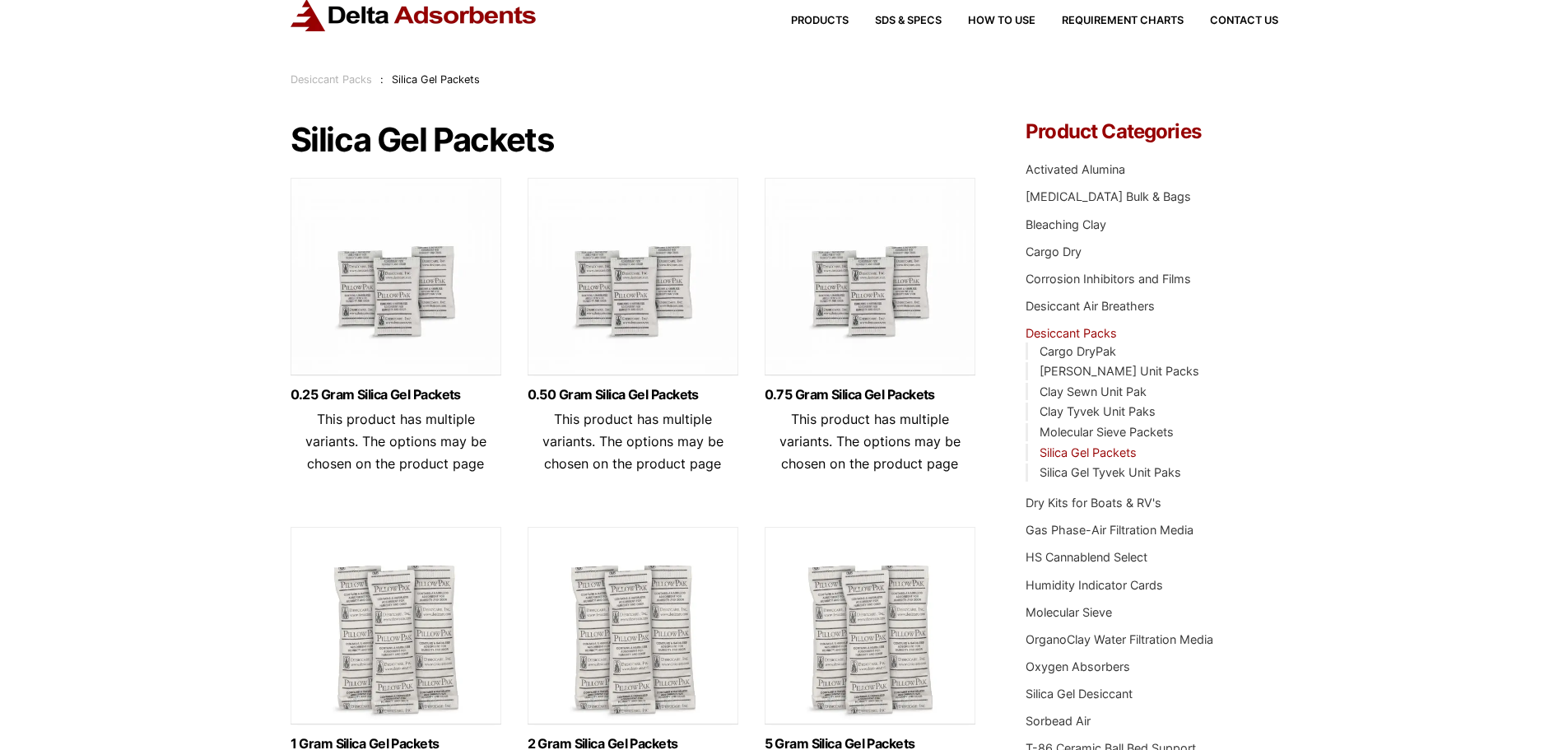
scroll to position [82, 0]
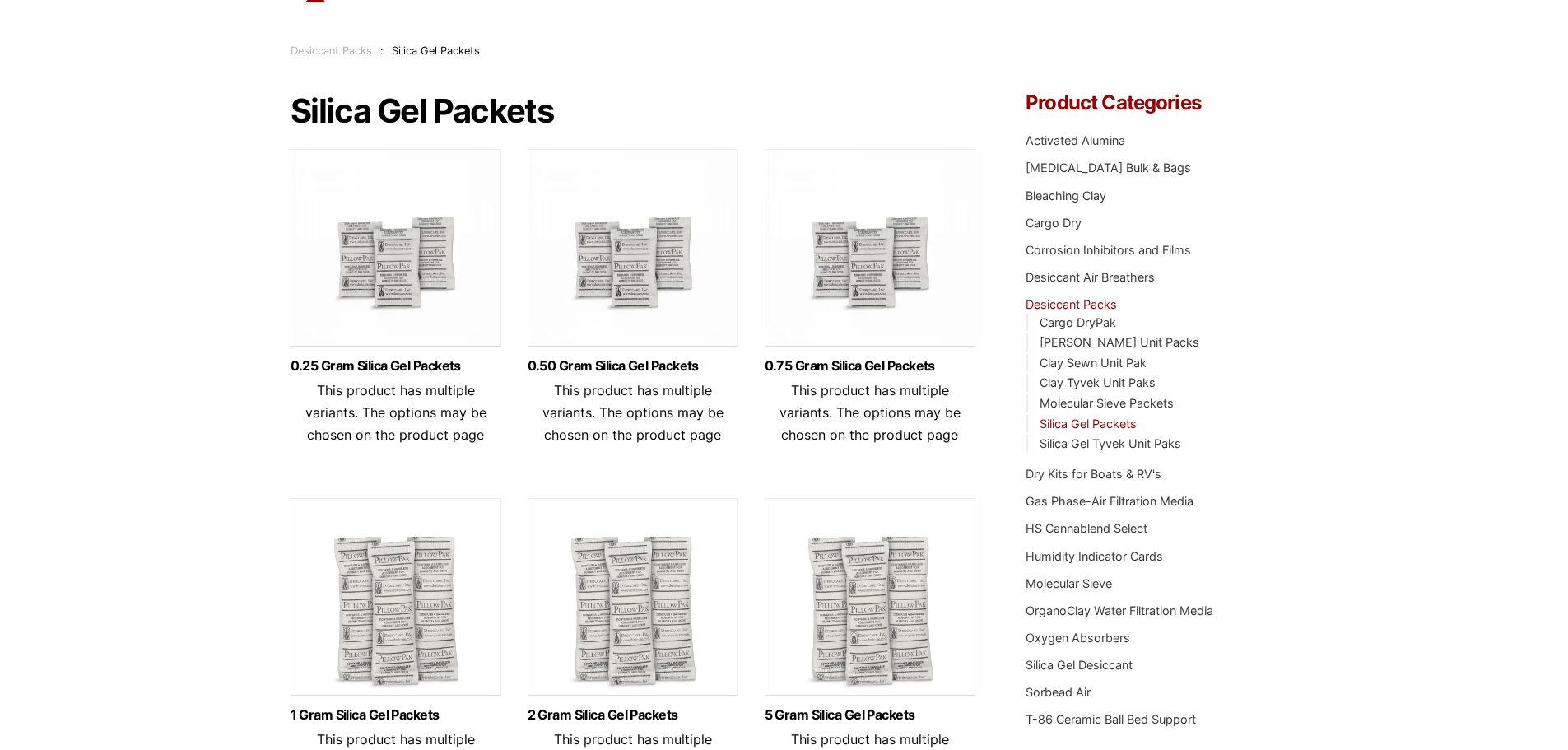
click at [346, 296] on img at bounding box center [395, 252] width 210 height 206
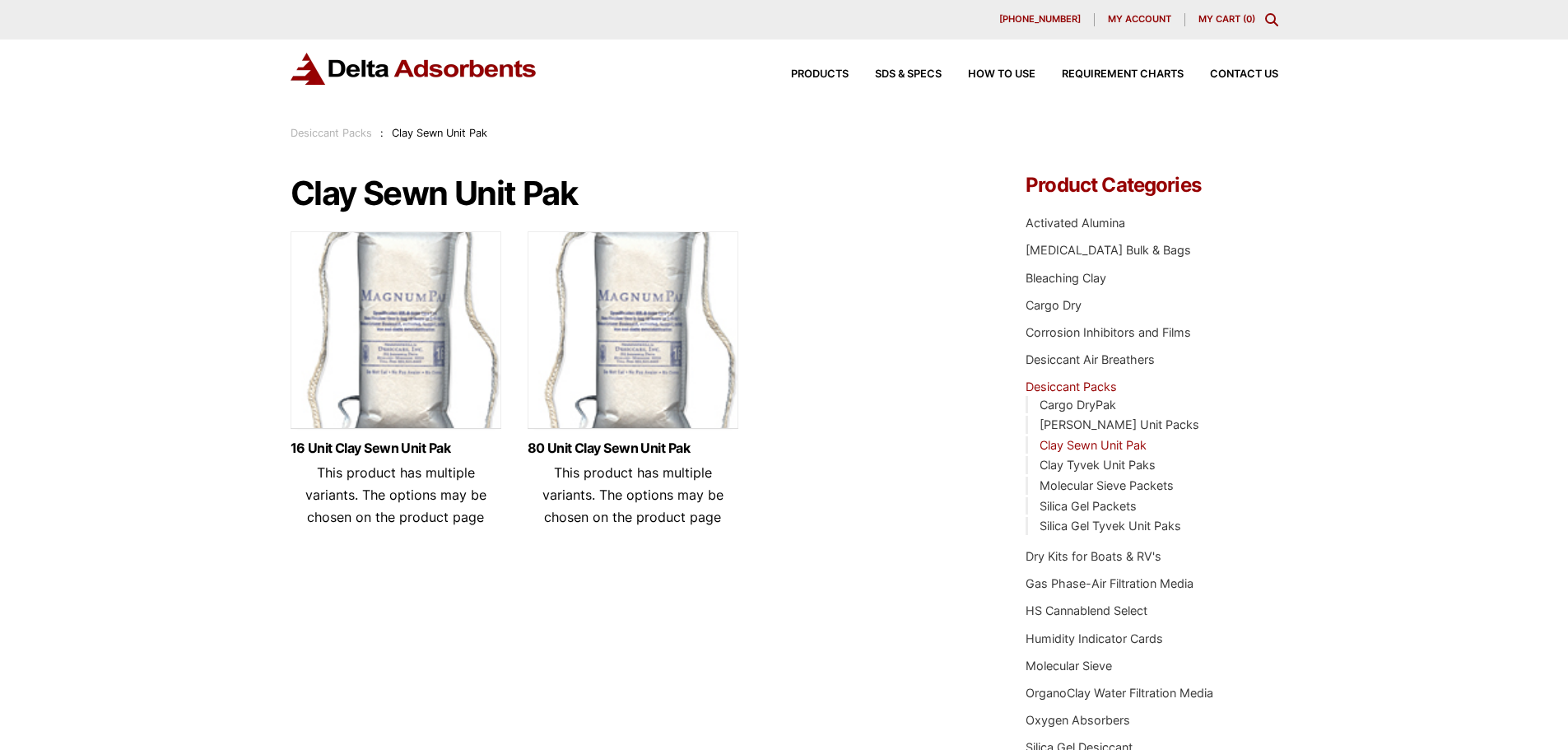
click at [490, 295] on img at bounding box center [395, 334] width 210 height 206
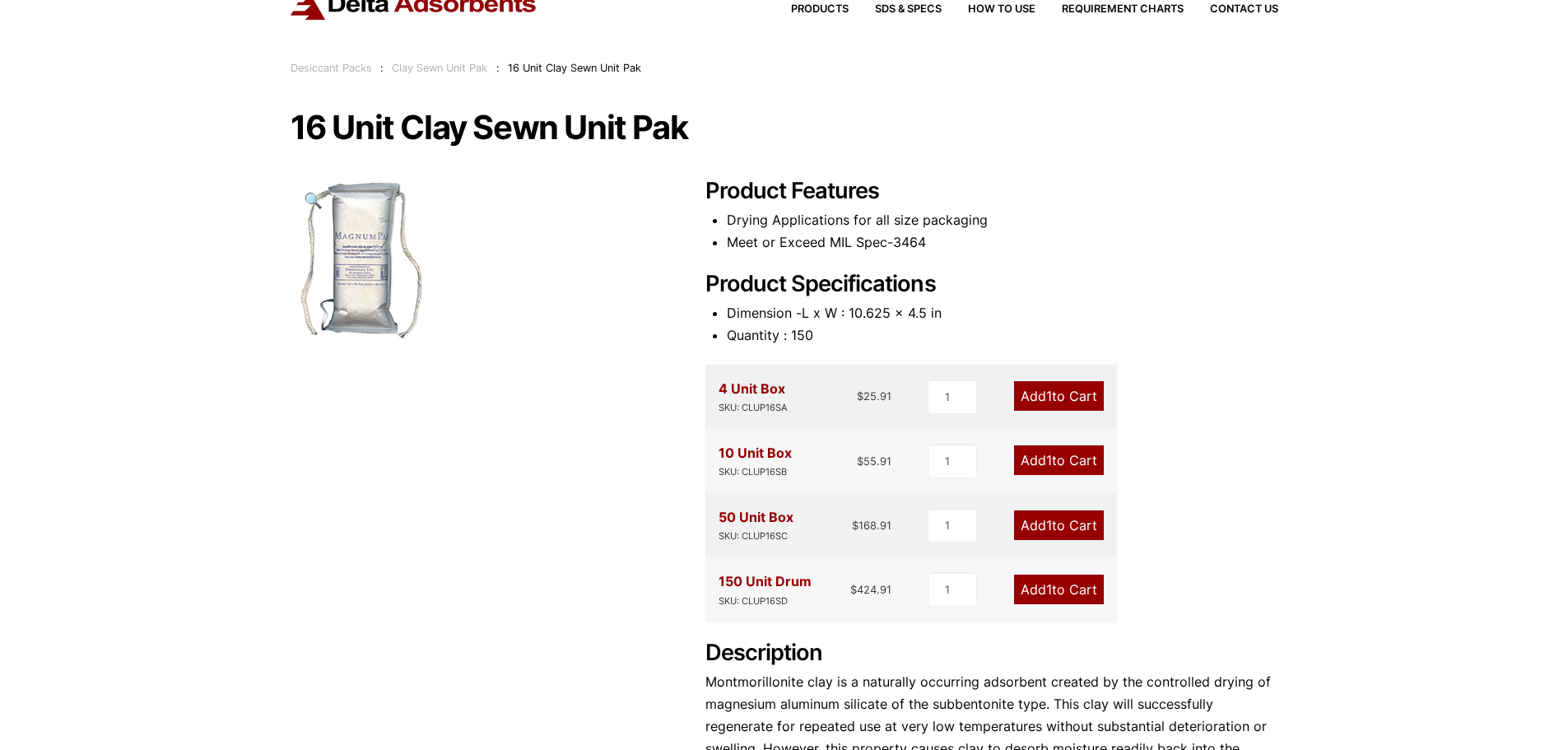
scroll to position [329, 0]
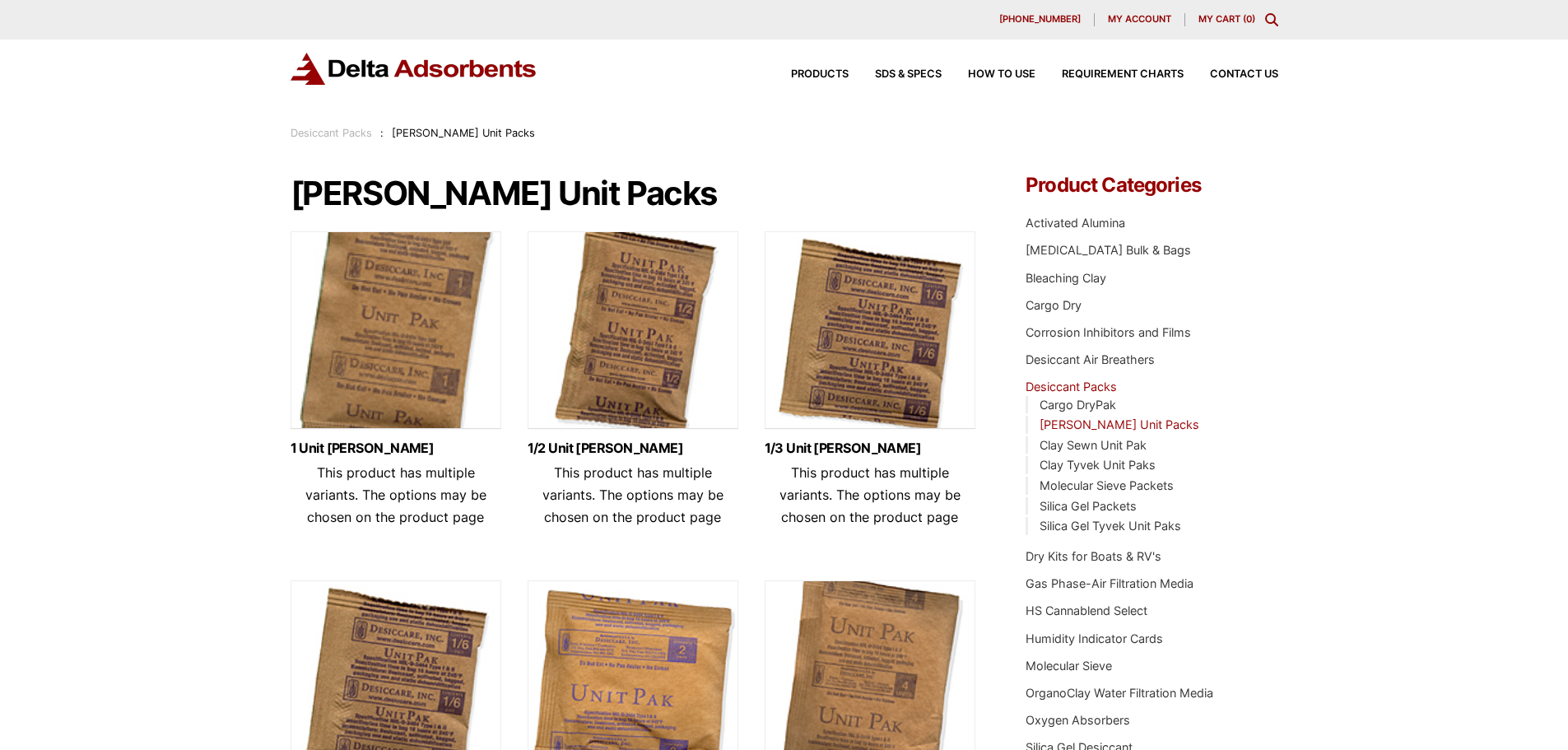
click at [345, 350] on img at bounding box center [395, 334] width 210 height 206
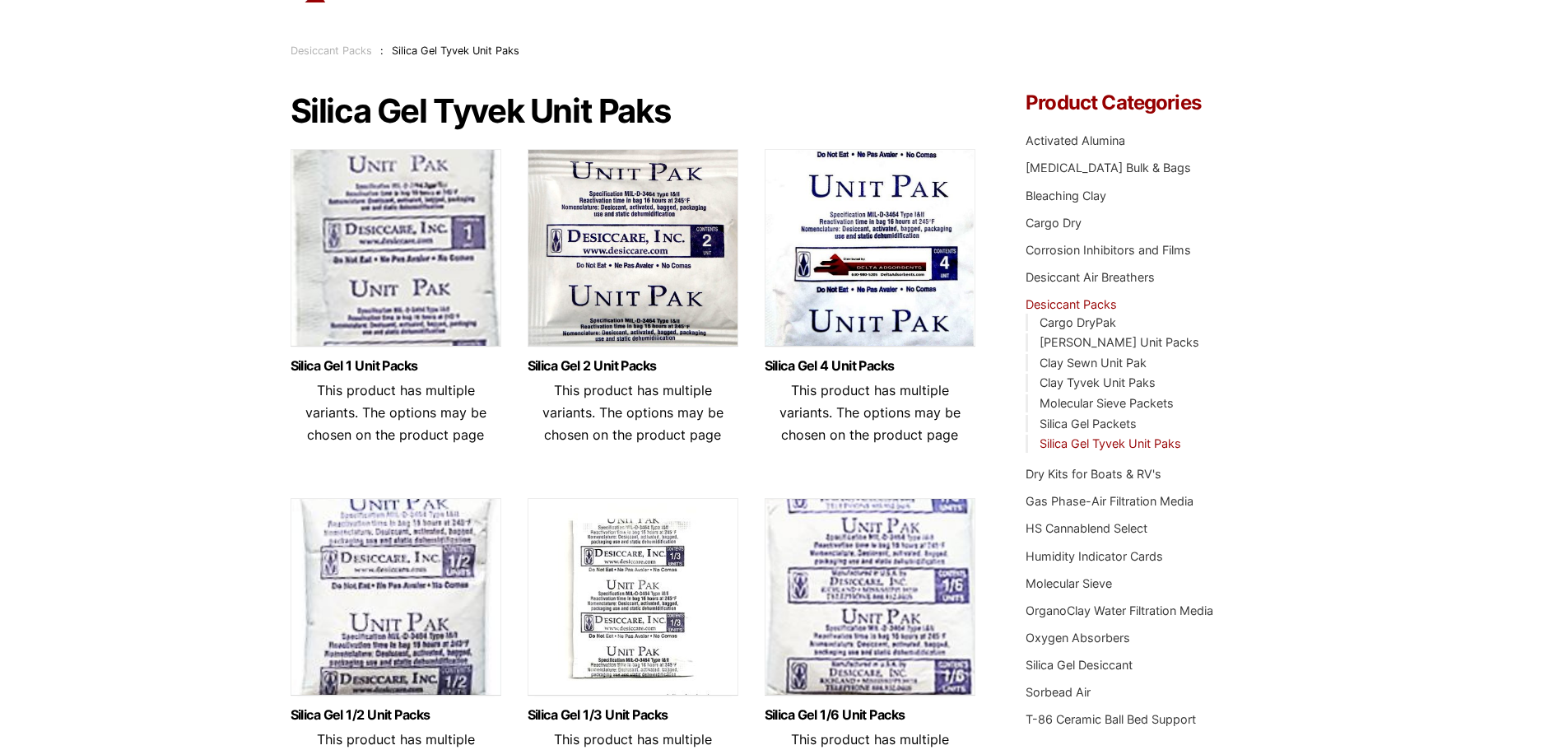
scroll to position [165, 0]
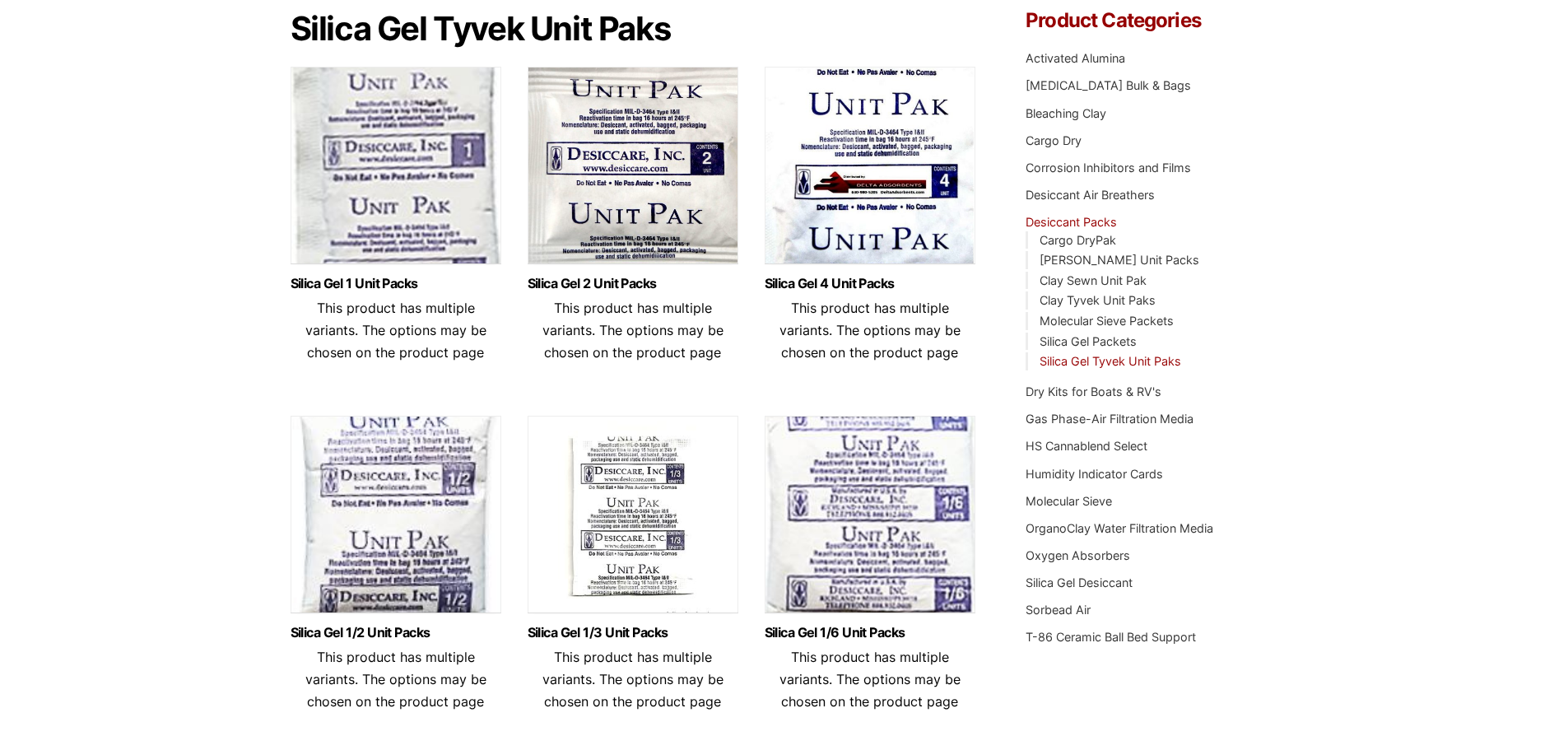
click at [840, 184] on img at bounding box center [869, 169] width 210 height 206
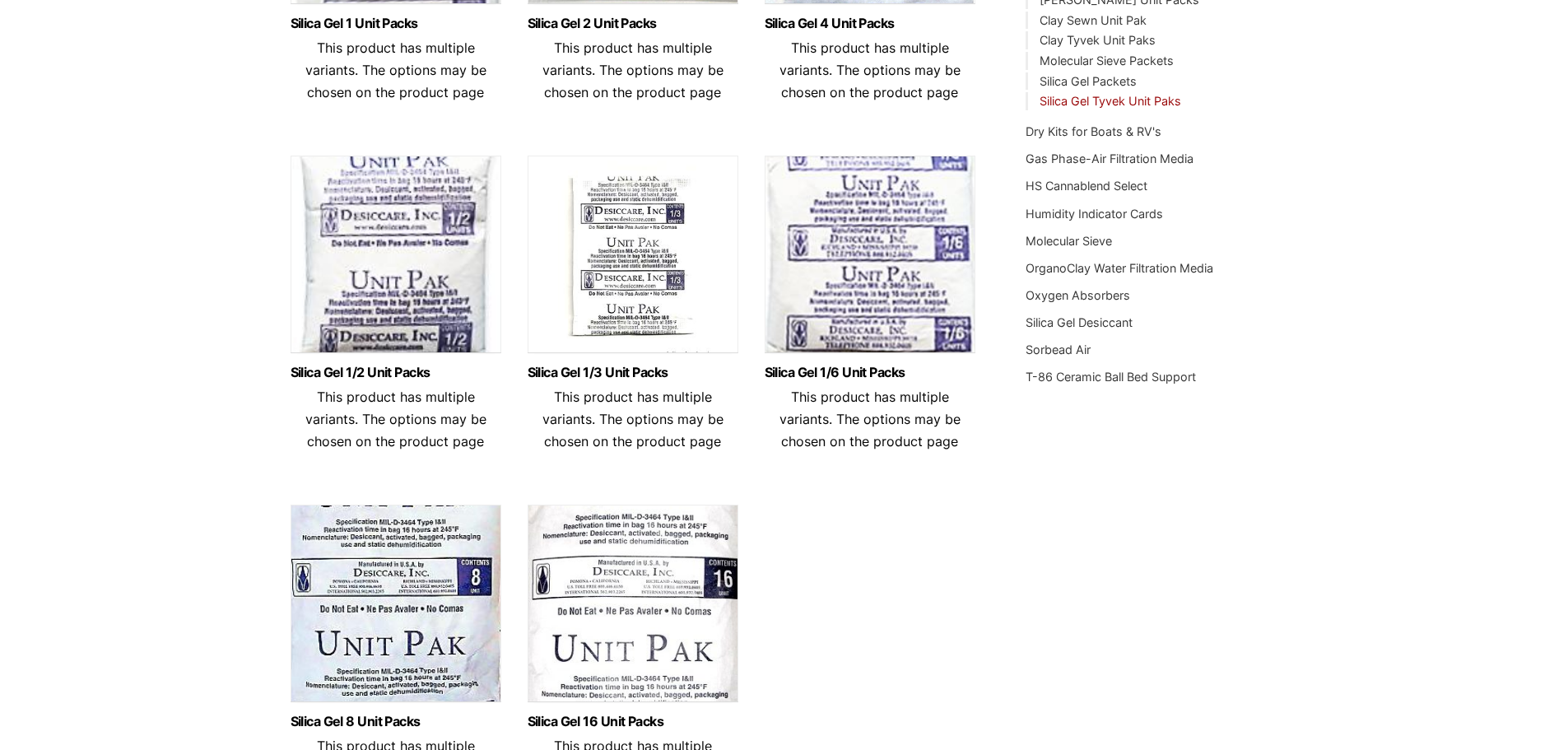
scroll to position [659, 0]
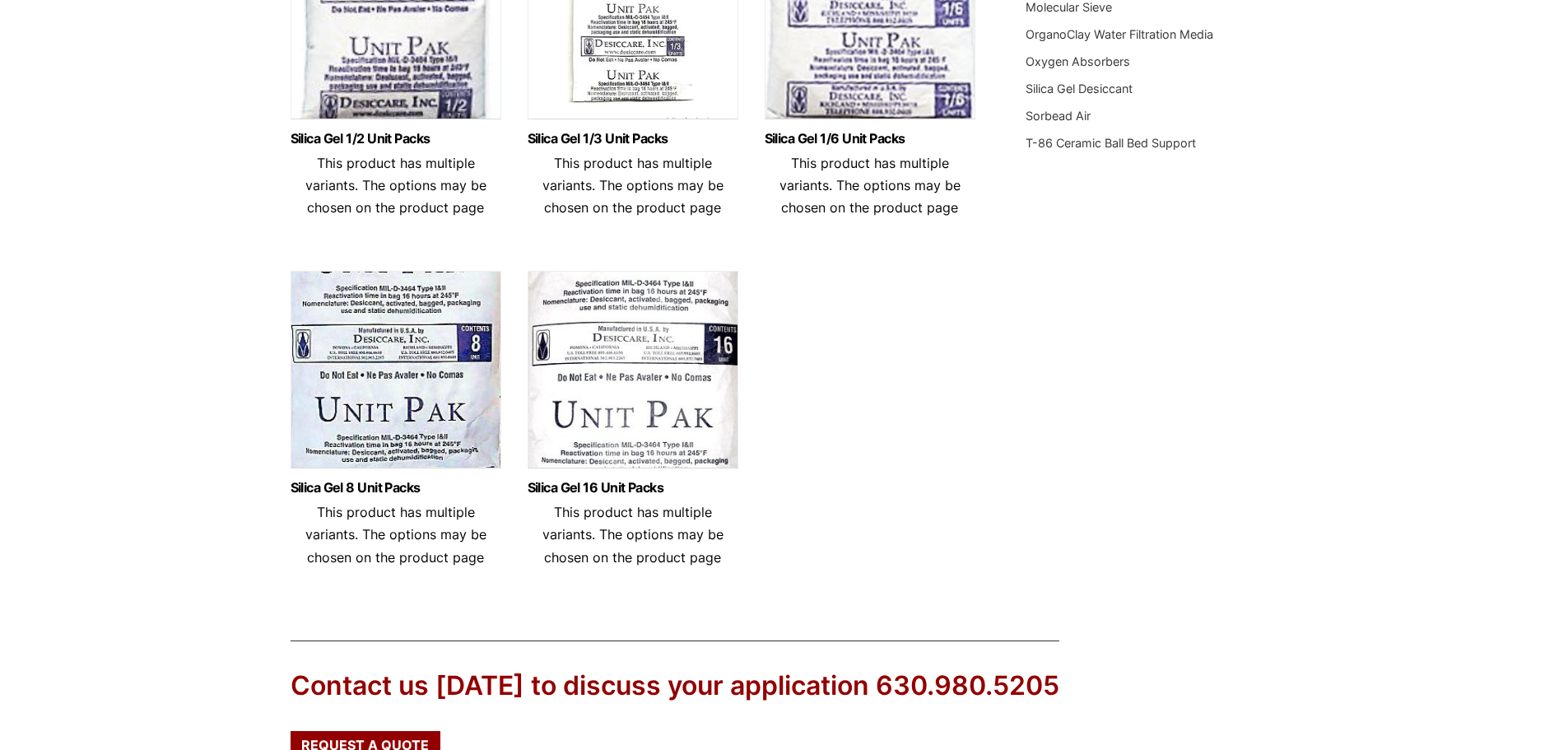
click at [635, 363] on img at bounding box center [632, 374] width 210 height 206
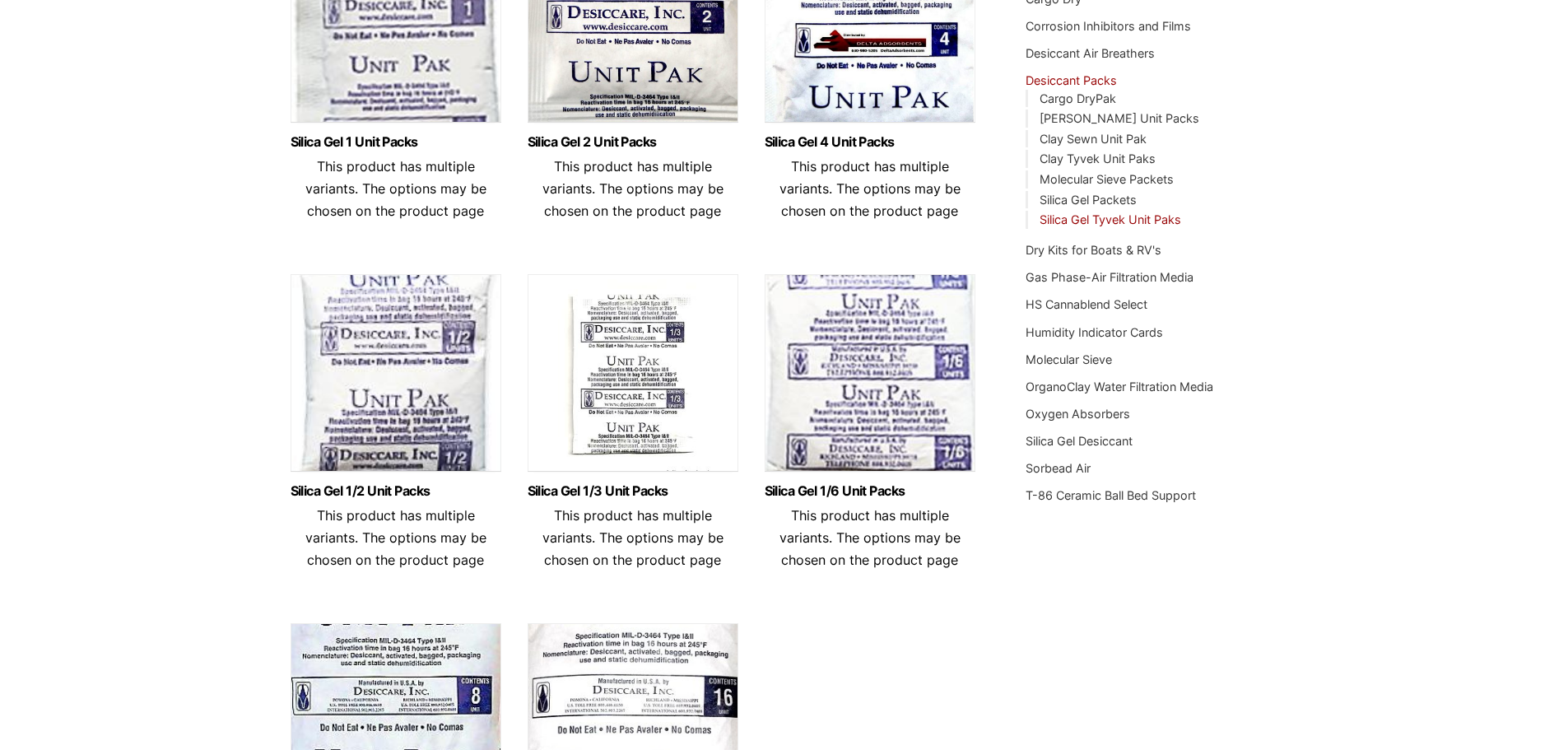
scroll to position [247, 0]
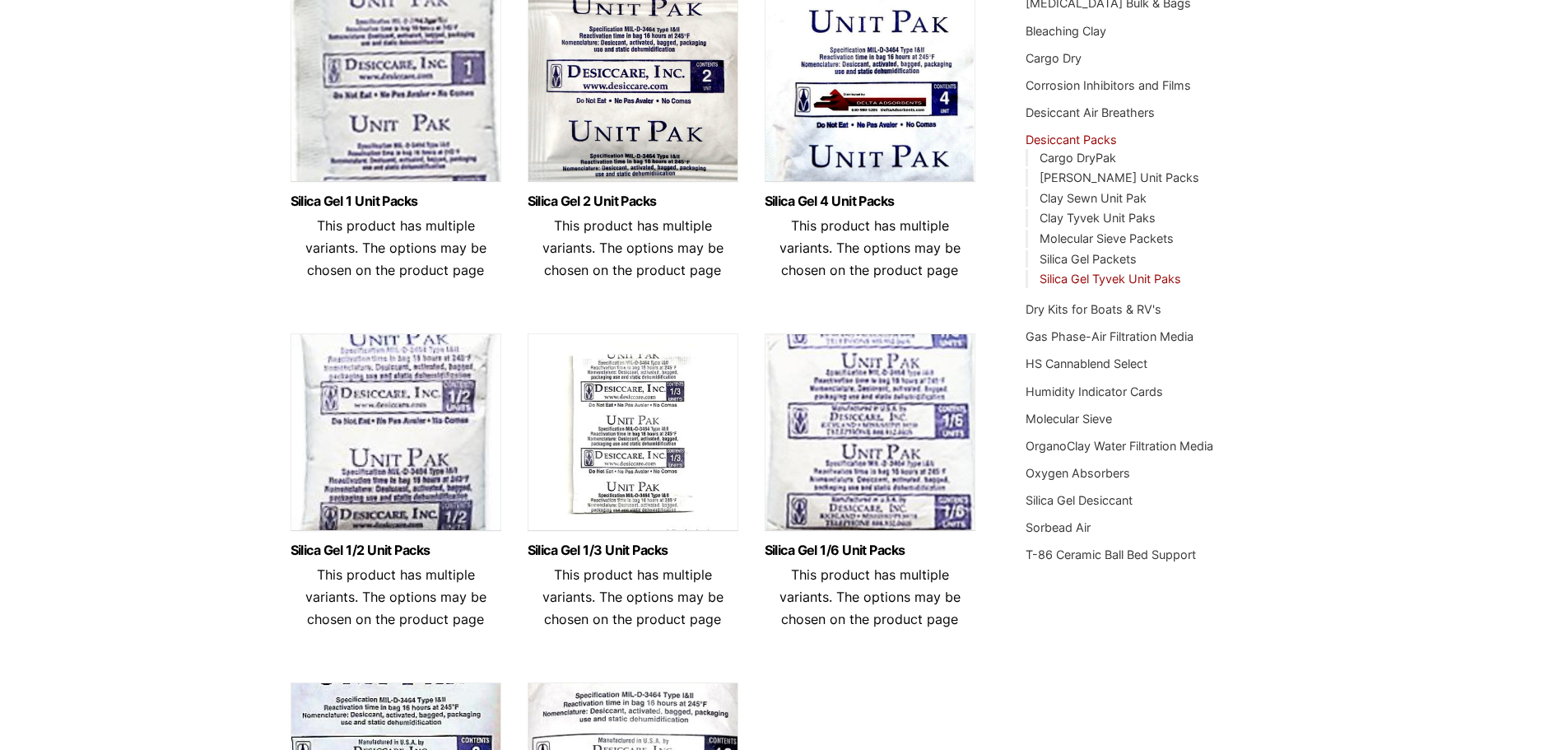
click at [396, 128] on img at bounding box center [395, 88] width 210 height 206
click at [822, 137] on img at bounding box center [869, 88] width 210 height 206
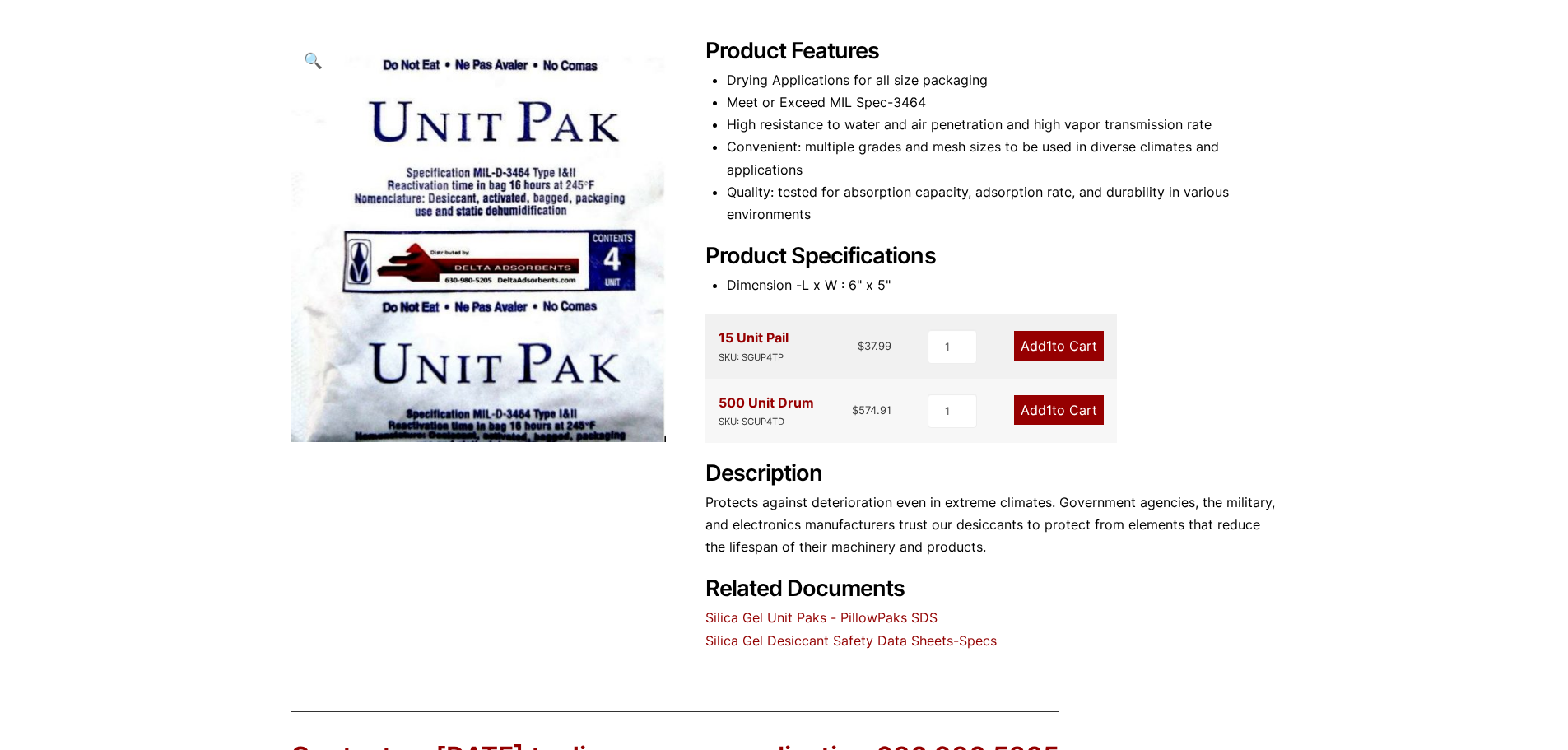
scroll to position [247, 0]
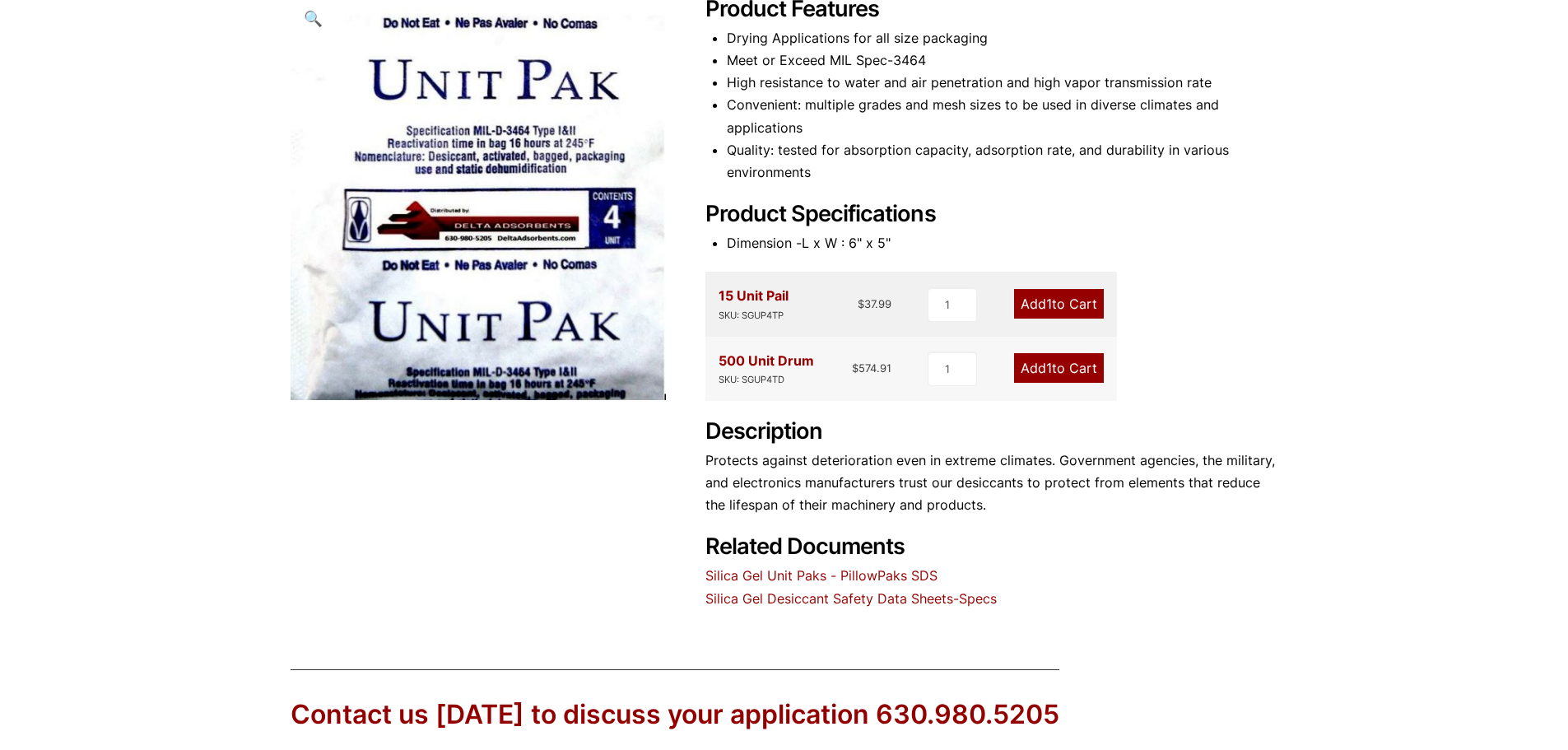
click at [959, 145] on li "Quality: tested for absorption capacity, adsorption rate, and durability in var…" at bounding box center [1002, 161] width 551 height 45
